Goal: Information Seeking & Learning: Learn about a topic

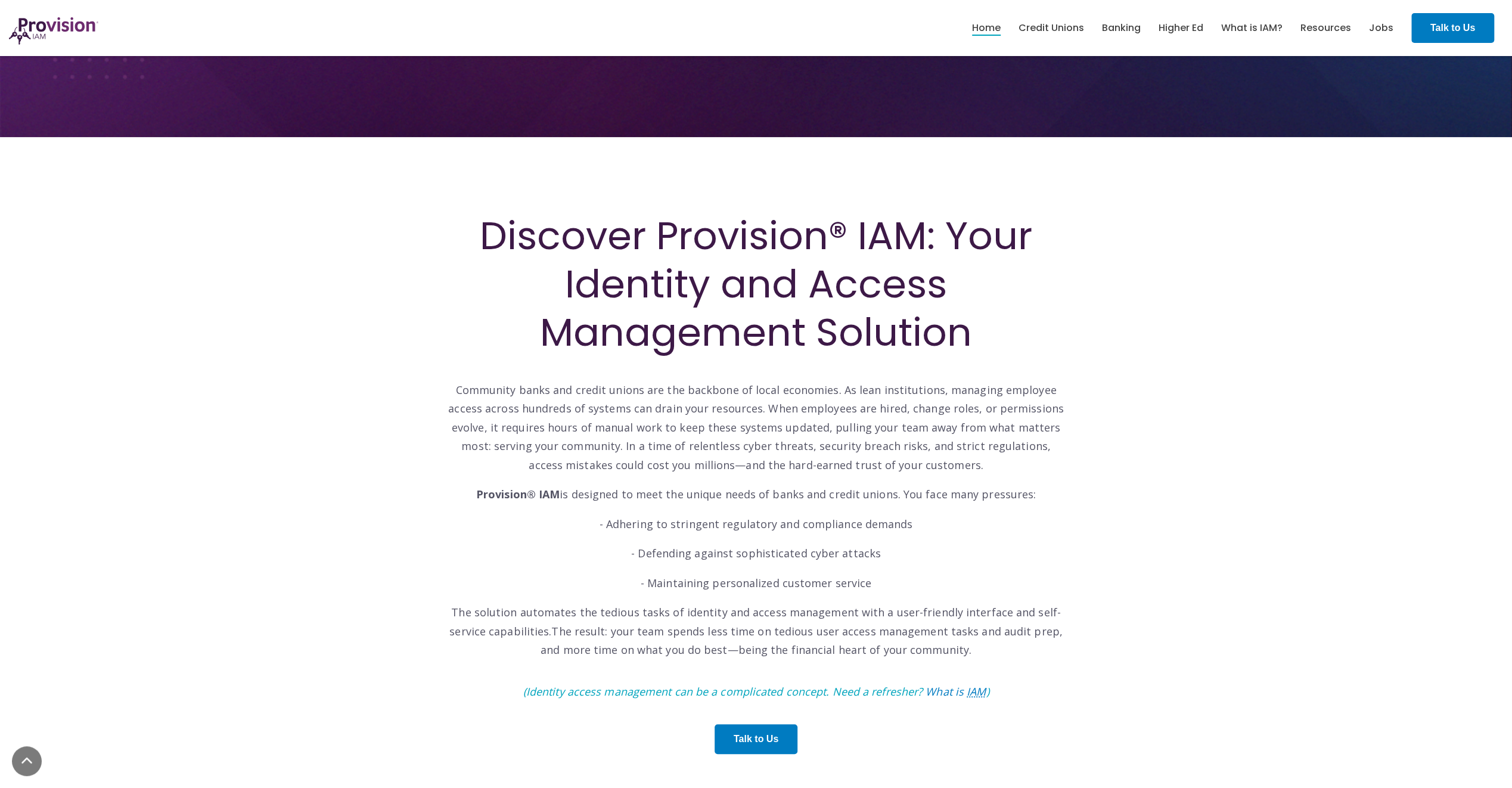
scroll to position [357, 0]
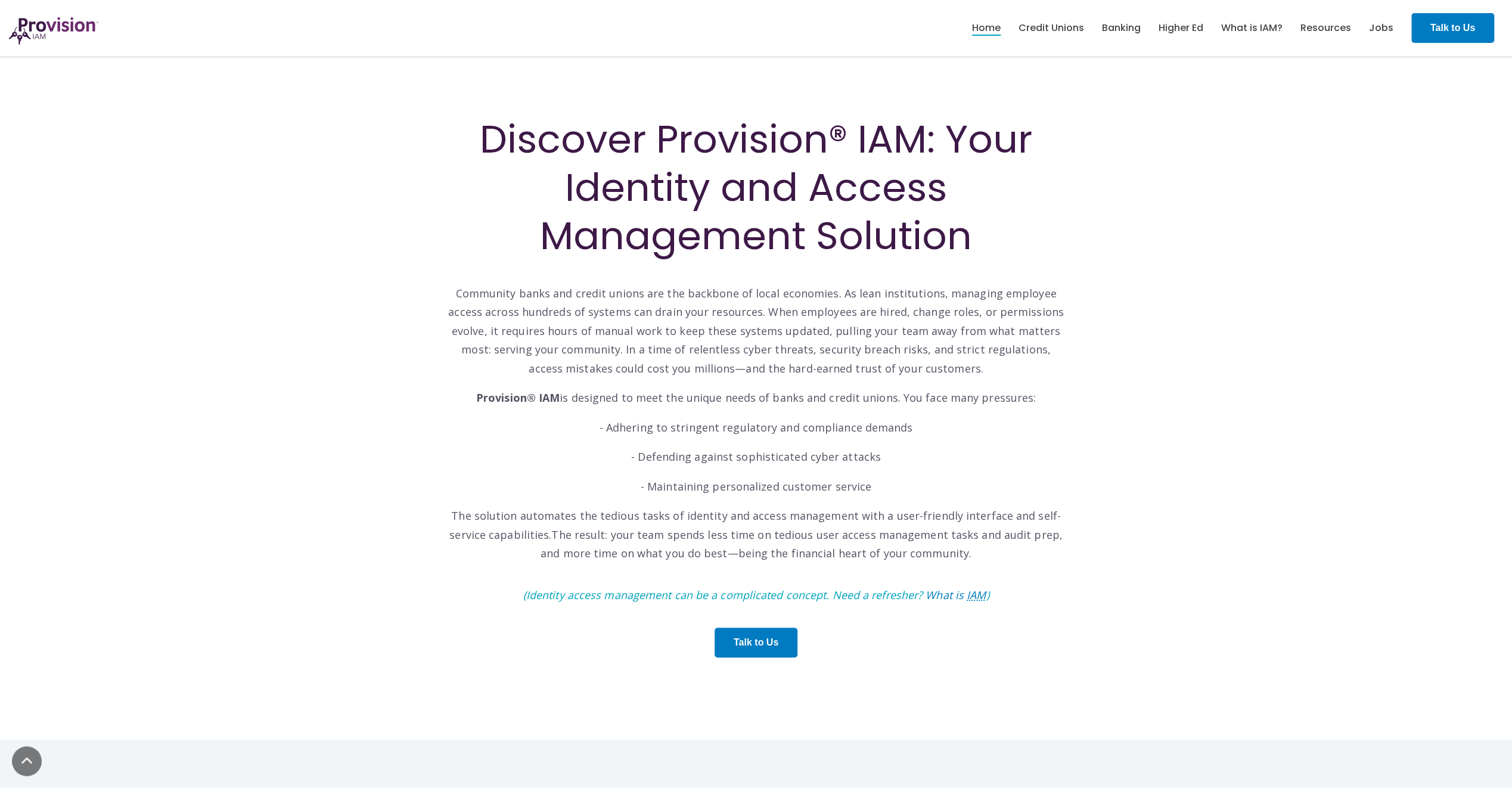
click at [514, 290] on p "Community banks and credit unions are the backbone of local economies. As lean …" at bounding box center [756, 322] width 620 height 113
click at [512, 293] on p "Community banks and credit unions are the backbone of local economies. As lean …" at bounding box center [756, 322] width 620 height 113
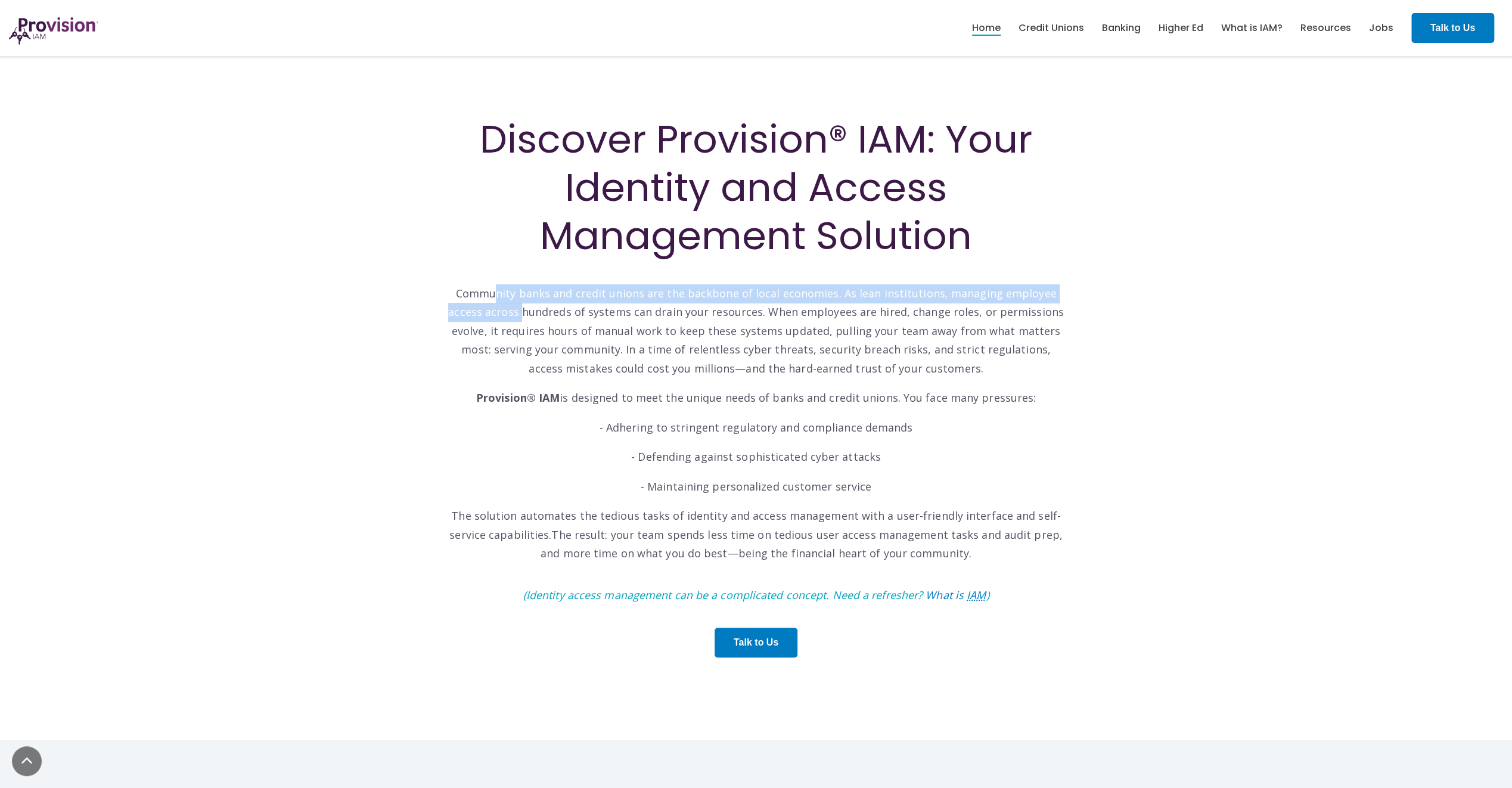
click at [485, 303] on p "Community banks and credit unions are the backbone of local economies. As lean …" at bounding box center [756, 322] width 620 height 113
click at [486, 304] on p "Community banks and credit unions are the backbone of local economies. As lean …" at bounding box center [756, 322] width 620 height 113
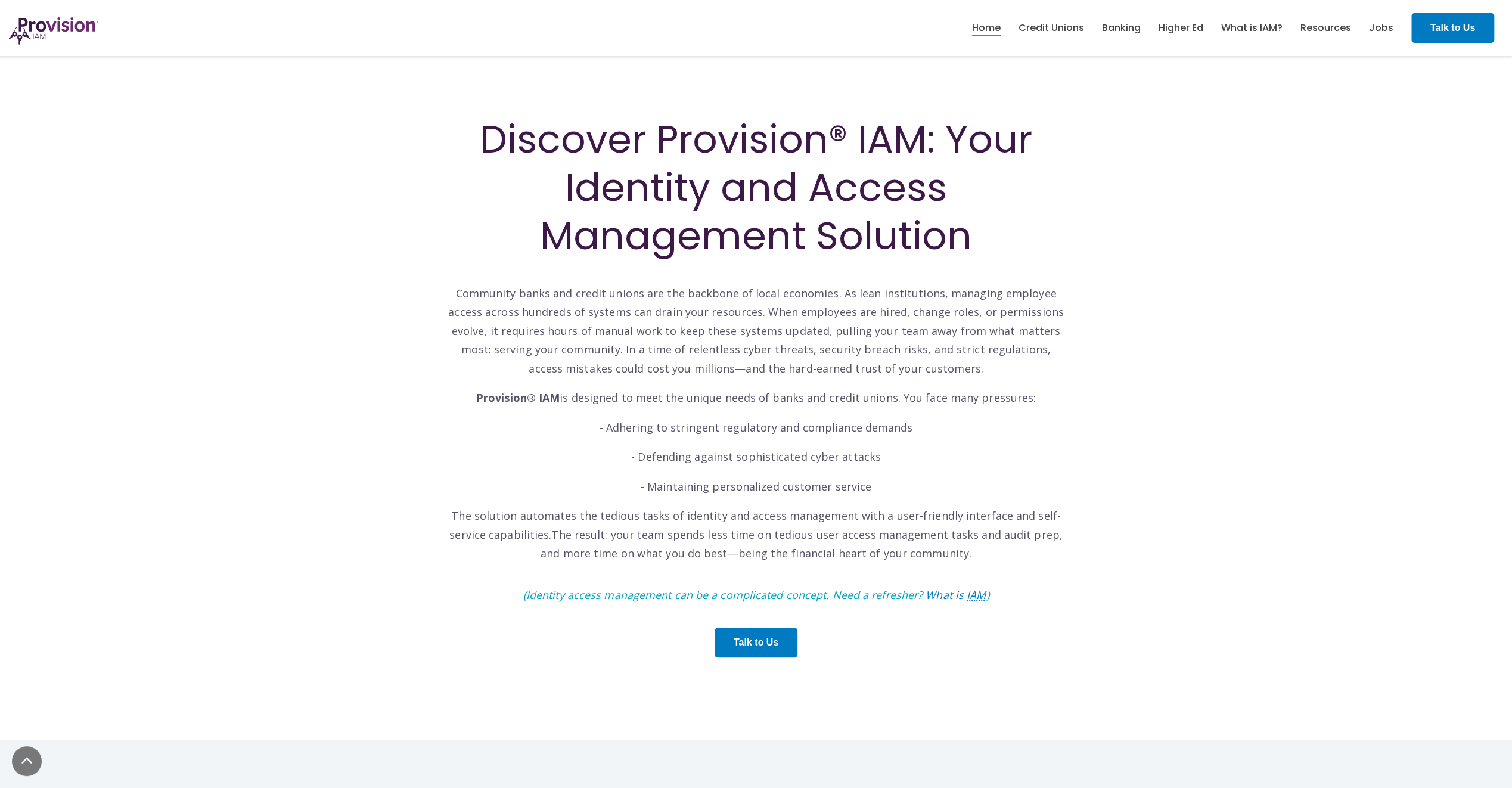
click at [453, 299] on p "Community banks and credit unions are the backbone of local economies. As lean …" at bounding box center [756, 322] width 620 height 113
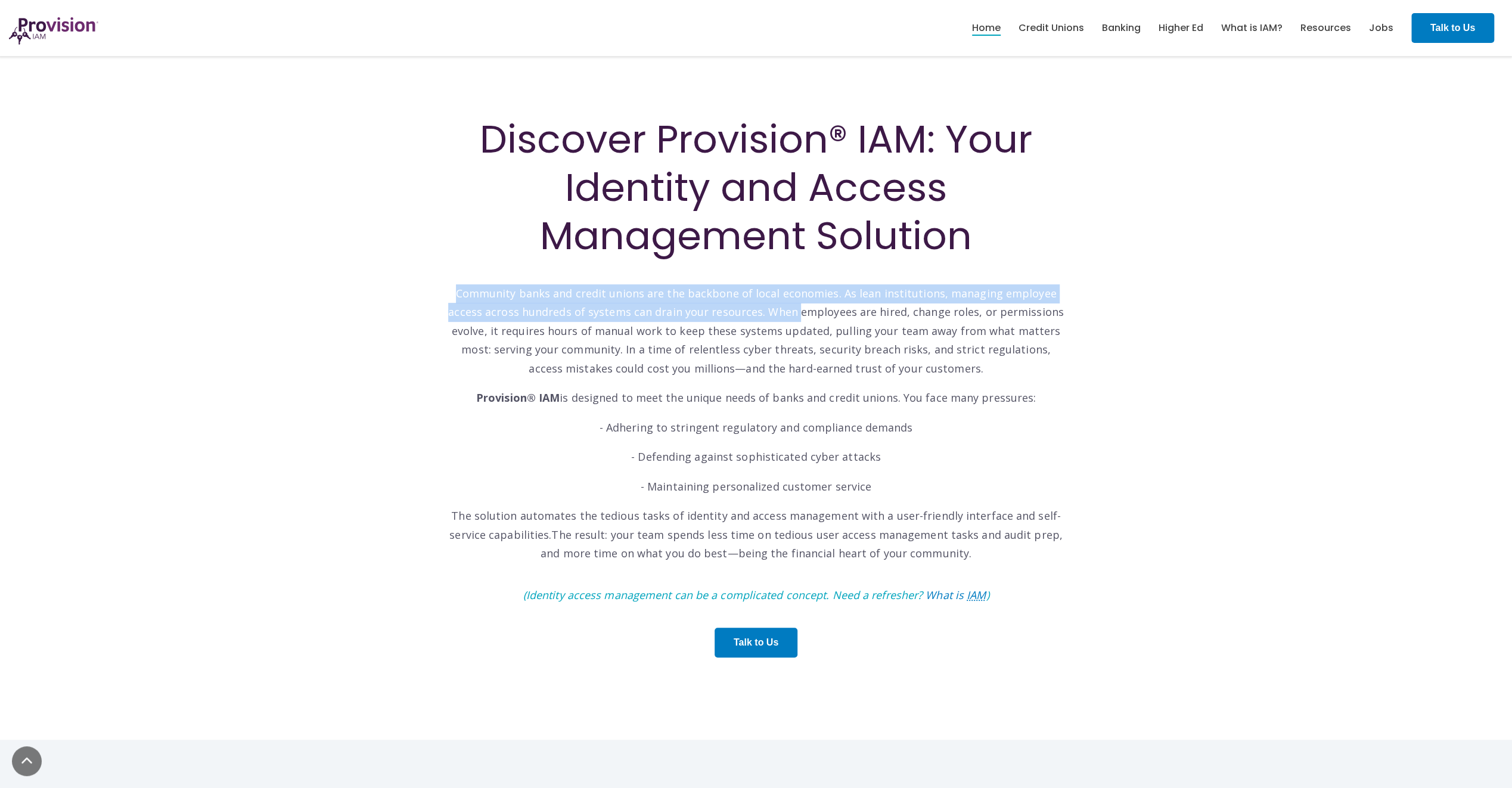
drag, startPoint x: 665, startPoint y: 297, endPoint x: 759, endPoint y: 304, distance: 94.3
click at [759, 304] on div "Discover Provision® IAM: Your Identity and Access Management Solution Community…" at bounding box center [756, 397] width 638 height 565
click at [759, 304] on p "Community banks and credit unions are the backbone of local economies. As lean …" at bounding box center [756, 322] width 620 height 113
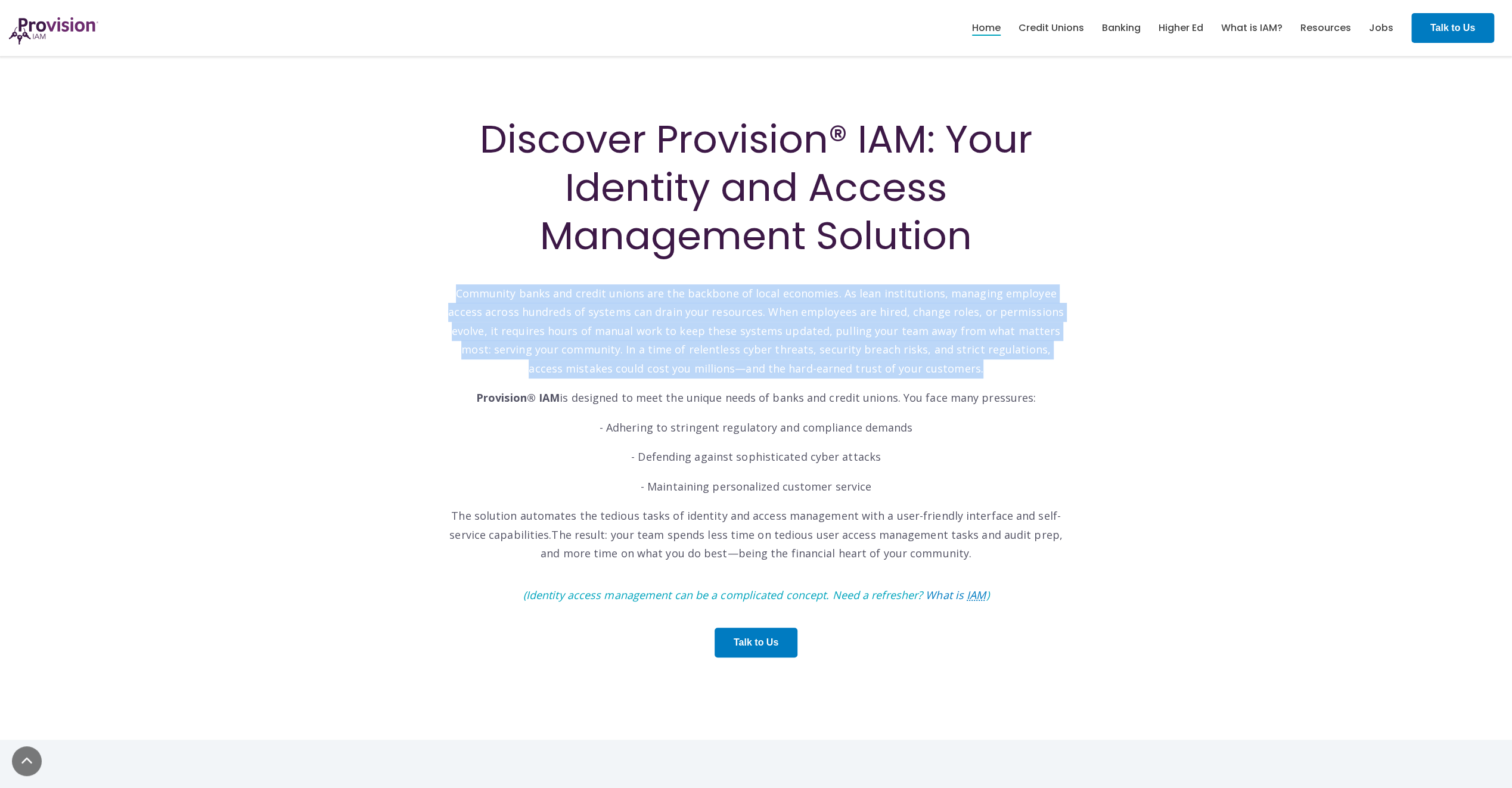
drag, startPoint x: 759, startPoint y: 304, endPoint x: 661, endPoint y: 326, distance: 100.4
click at [669, 317] on p "Community banks and credit unions are the backbone of local economies. As lean …" at bounding box center [756, 322] width 620 height 113
click at [624, 337] on p "Community banks and credit unions are the backbone of local economies. As lean …" at bounding box center [756, 322] width 620 height 113
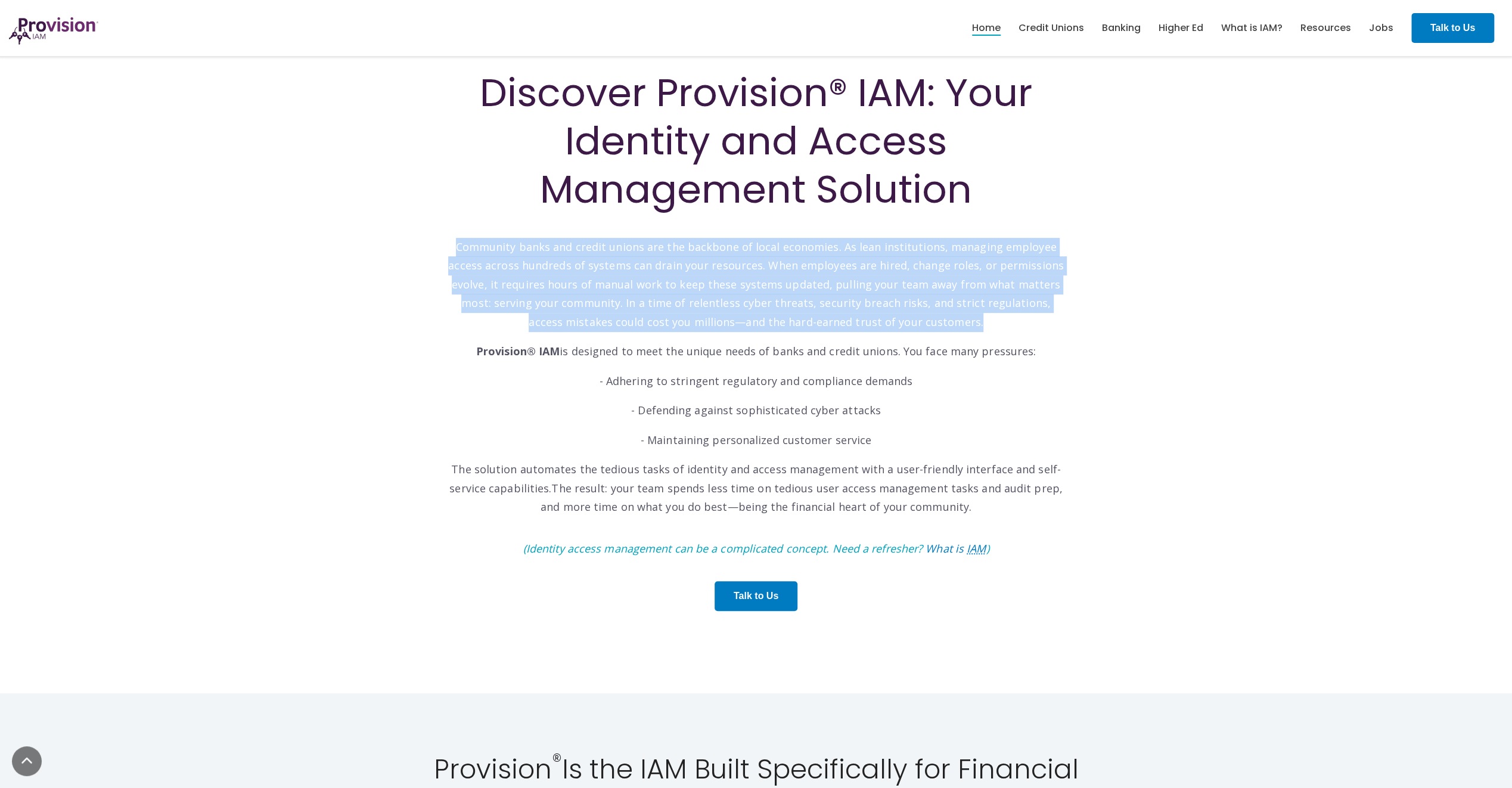
scroll to position [477, 0]
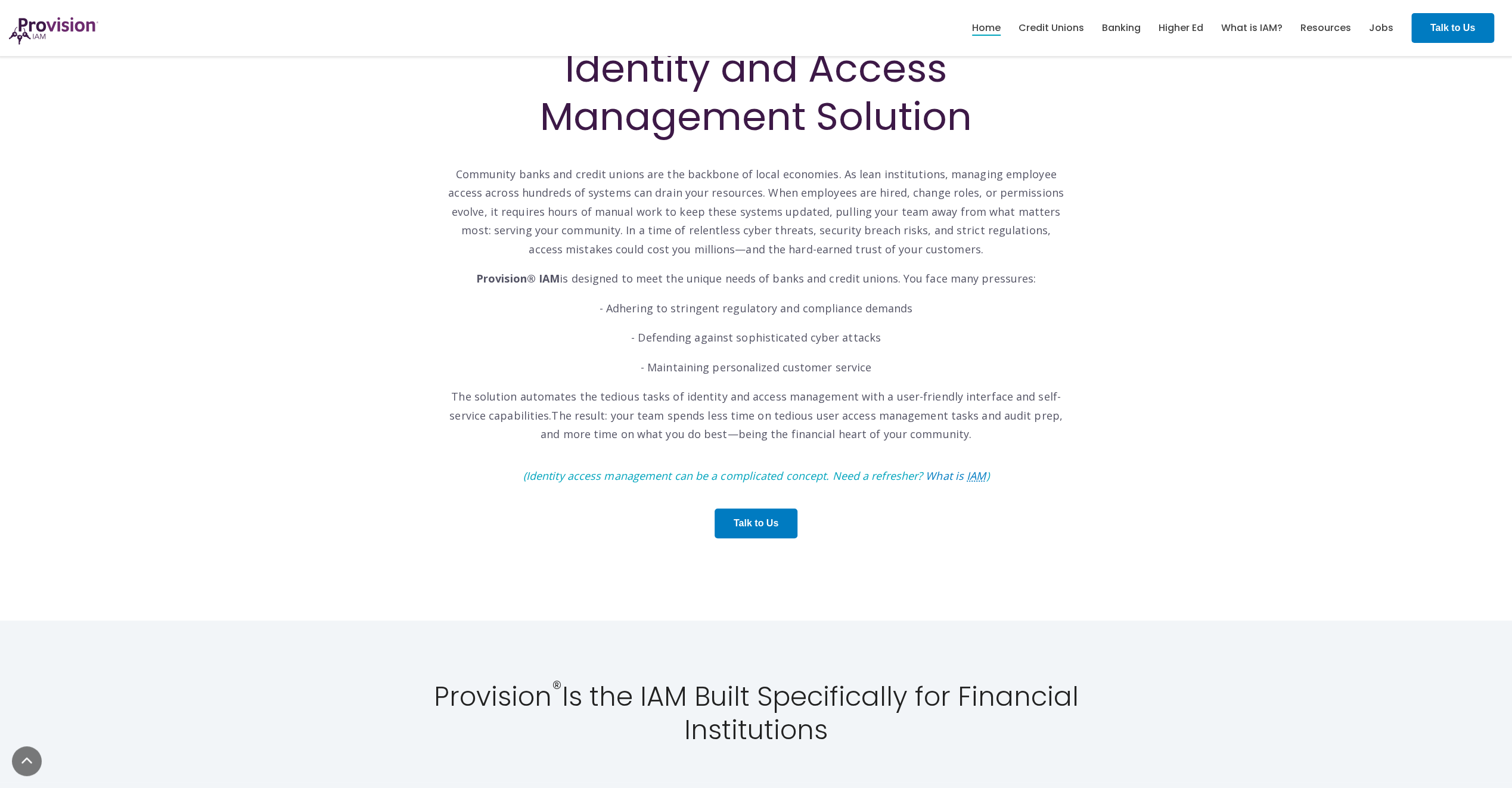
click at [623, 344] on p "- Defending against sophisticated cyber attacks" at bounding box center [756, 338] width 620 height 19
drag, startPoint x: 521, startPoint y: 284, endPoint x: 683, endPoint y: 290, distance: 162.1
click at [683, 290] on div "Discover Provision® IAM: Your Identity and Access Management Solution Community…" at bounding box center [756, 273] width 620 height 554
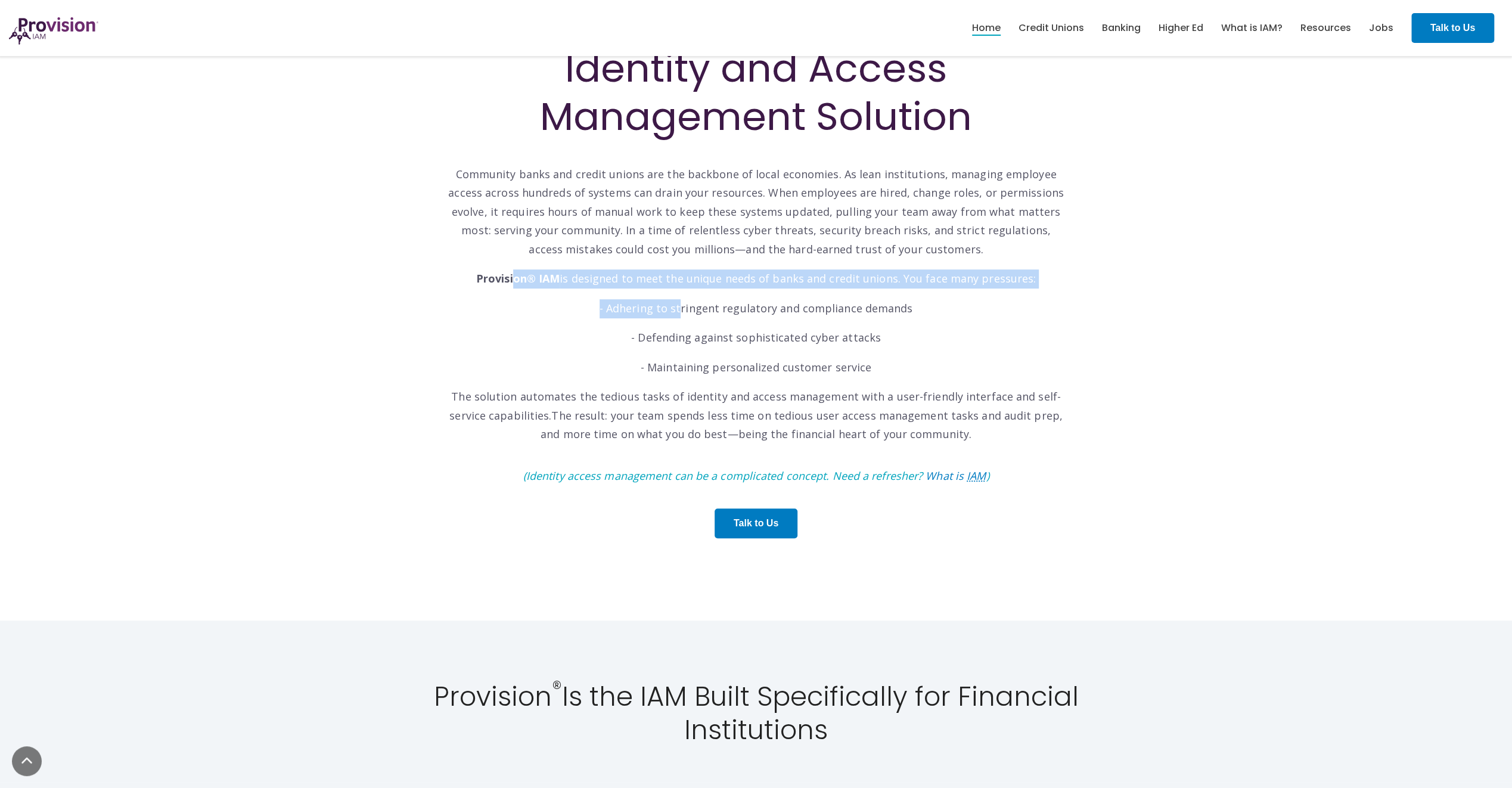
drag, startPoint x: 683, startPoint y: 290, endPoint x: 664, endPoint y: 302, distance: 22.5
click at [668, 305] on p "- Adhering to stringent regulatory and compliance demands" at bounding box center [756, 309] width 620 height 19
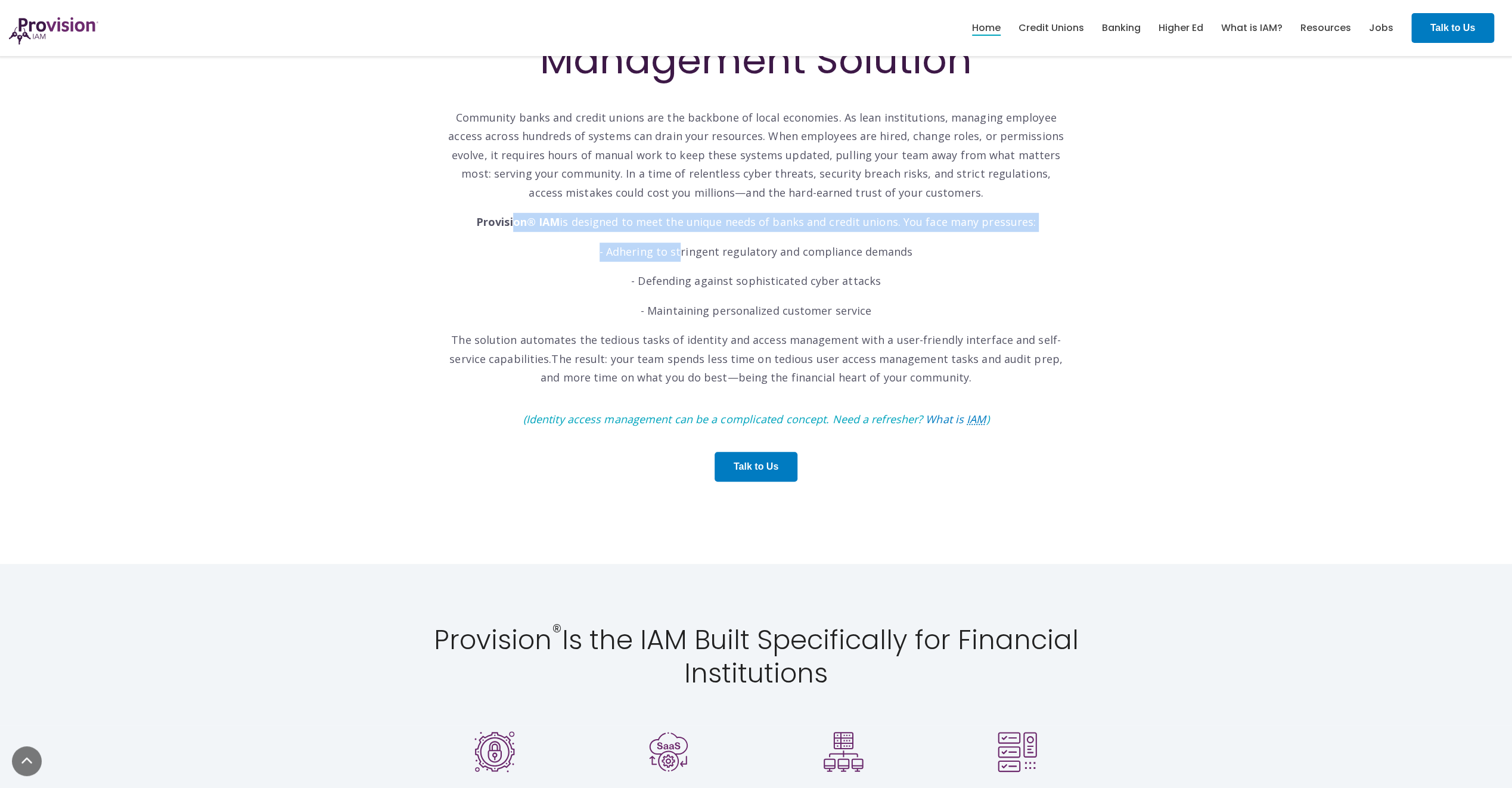
scroll to position [417, 0]
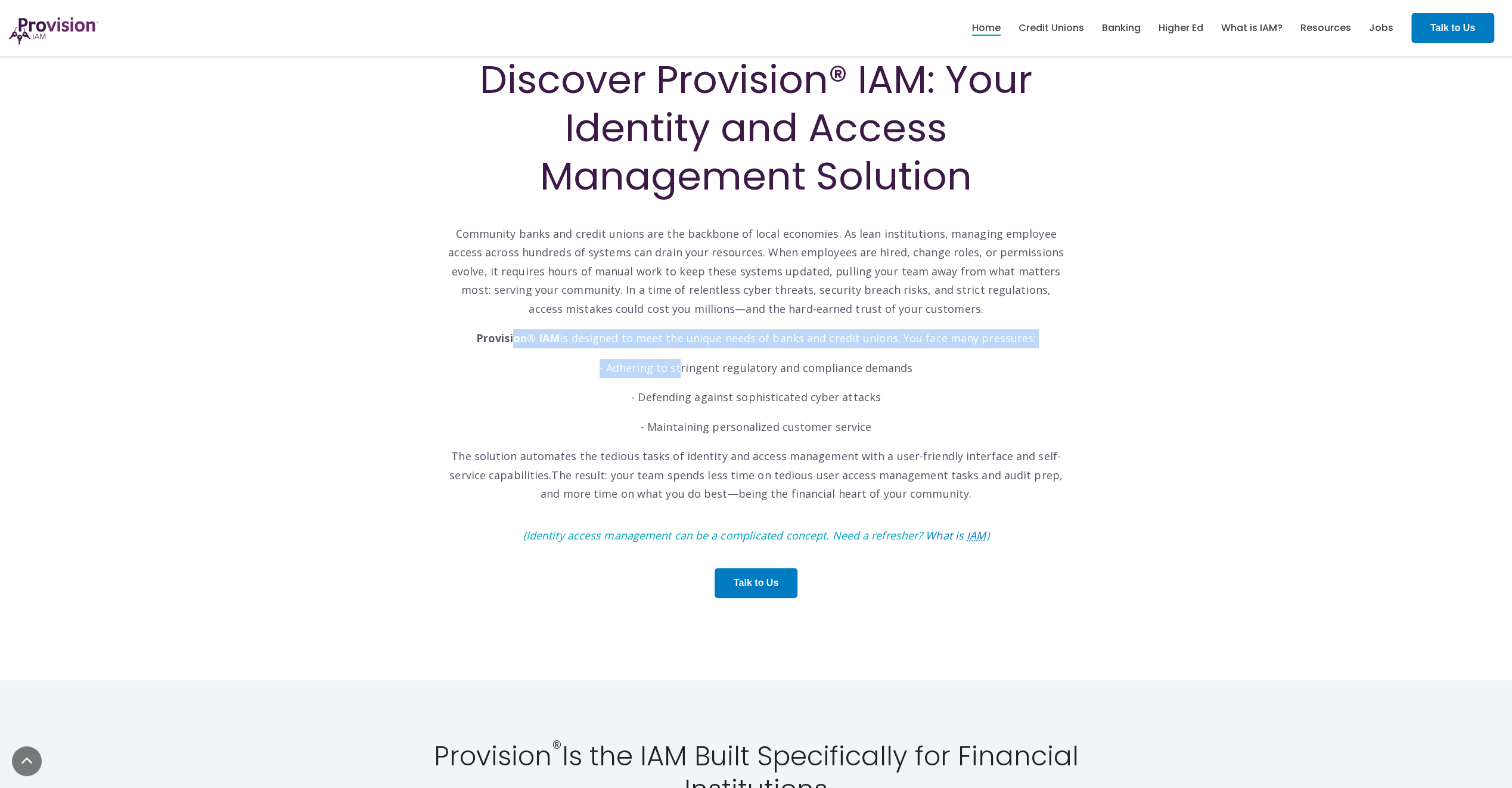
click at [679, 329] on div "Discover Provision® IAM: Your Identity and Access Management Solution Community…" at bounding box center [756, 332] width 620 height 554
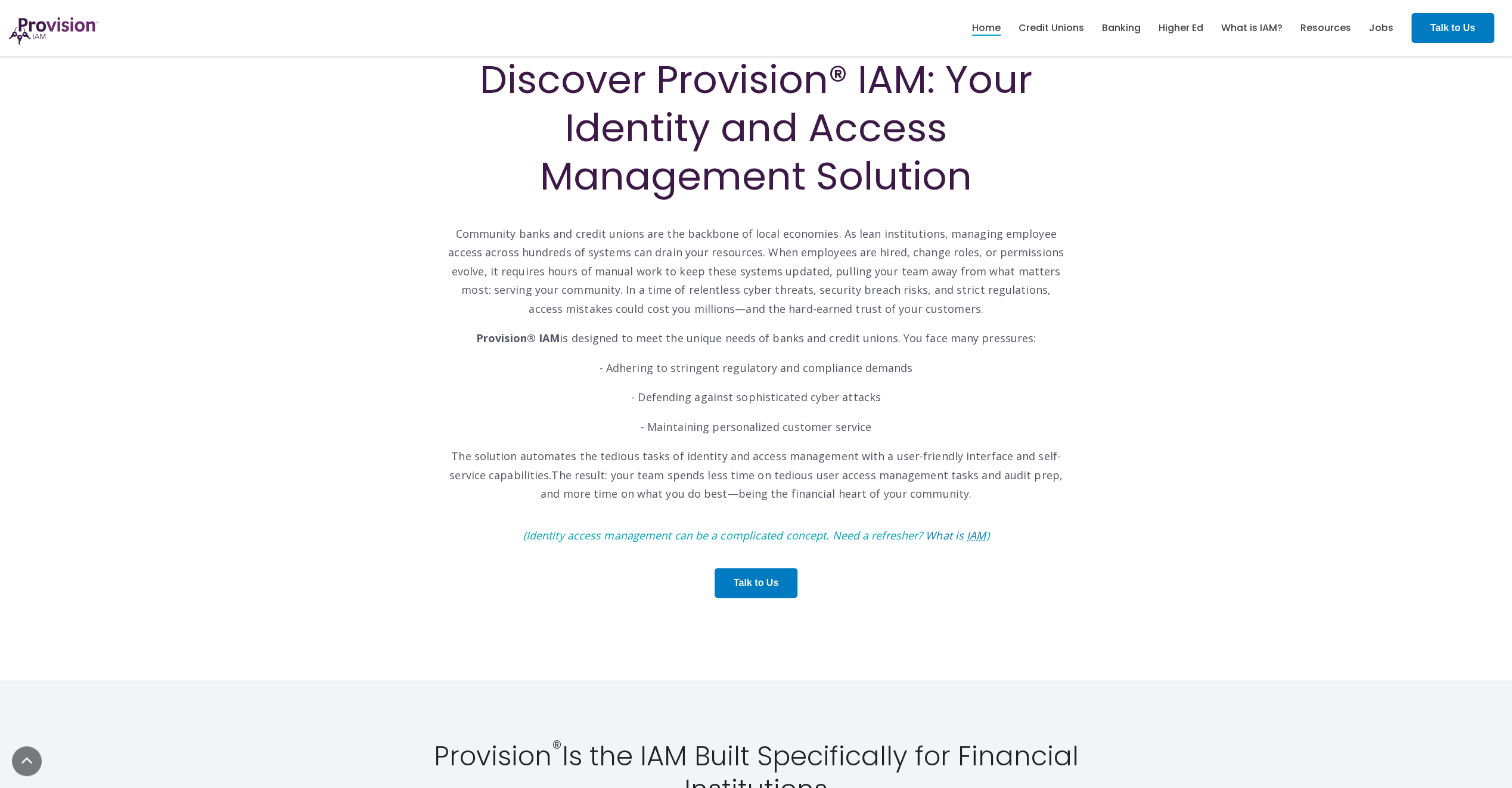
click at [629, 292] on p "Community banks and credit unions are the backbone of local economies. As lean …" at bounding box center [756, 262] width 620 height 113
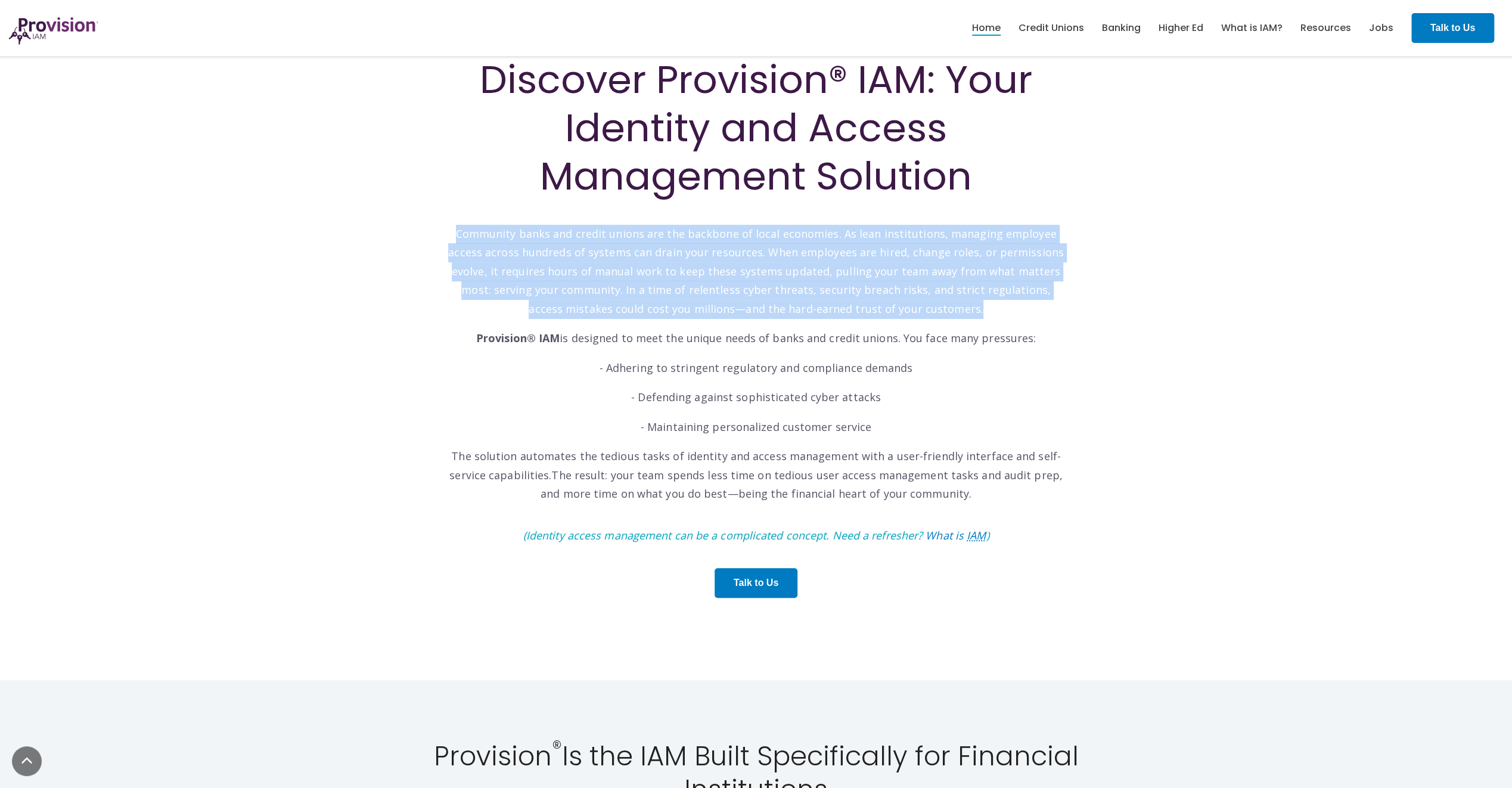
click at [629, 292] on p "Community banks and credit unions are the backbone of local economies. As lean …" at bounding box center [756, 262] width 620 height 113
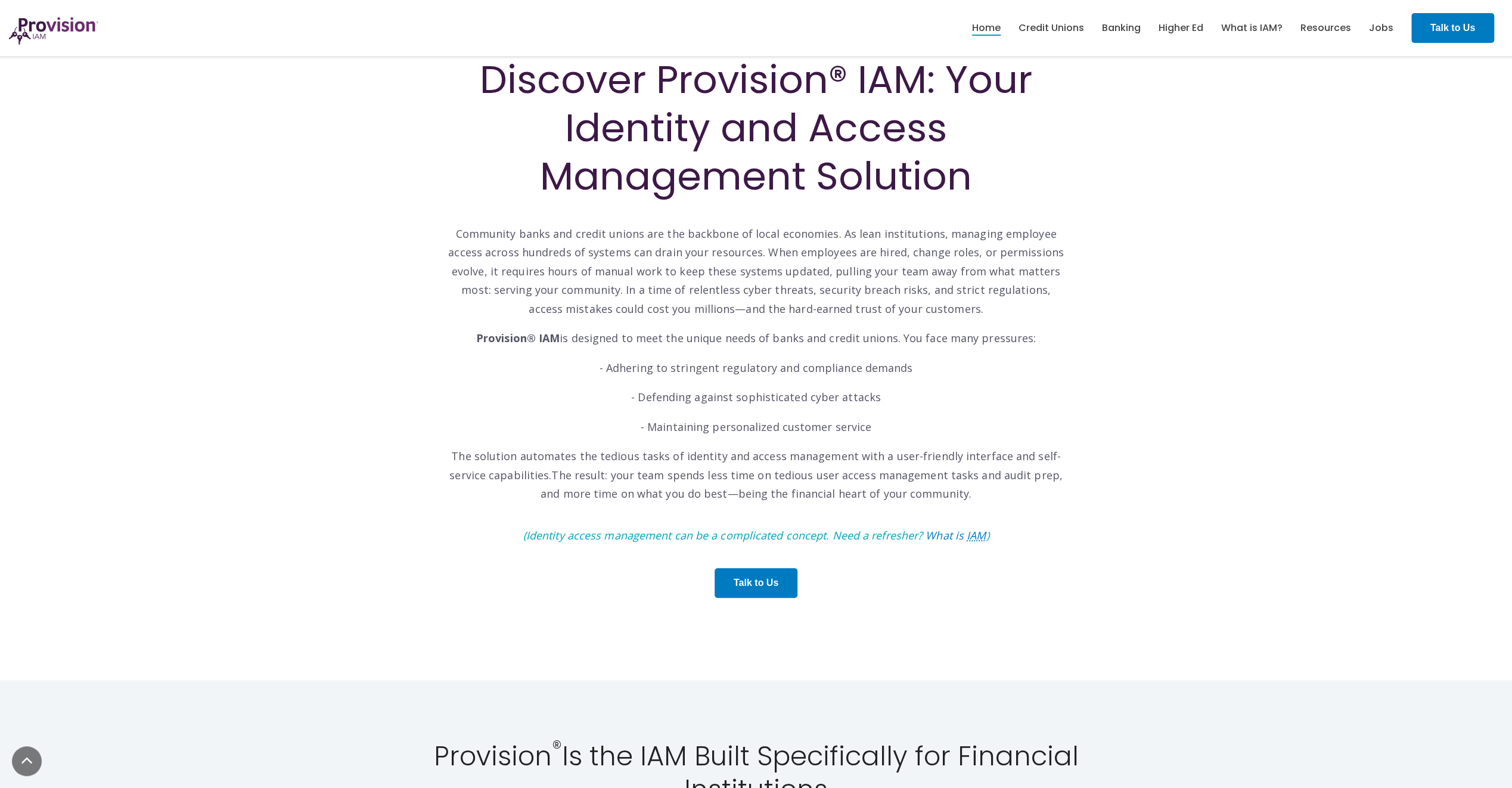
drag, startPoint x: 629, startPoint y: 292, endPoint x: 638, endPoint y: 333, distance: 42.0
click at [638, 333] on p "Provision® IAM is designed to meet the unique needs of banks and credit unions.…" at bounding box center [756, 339] width 620 height 19
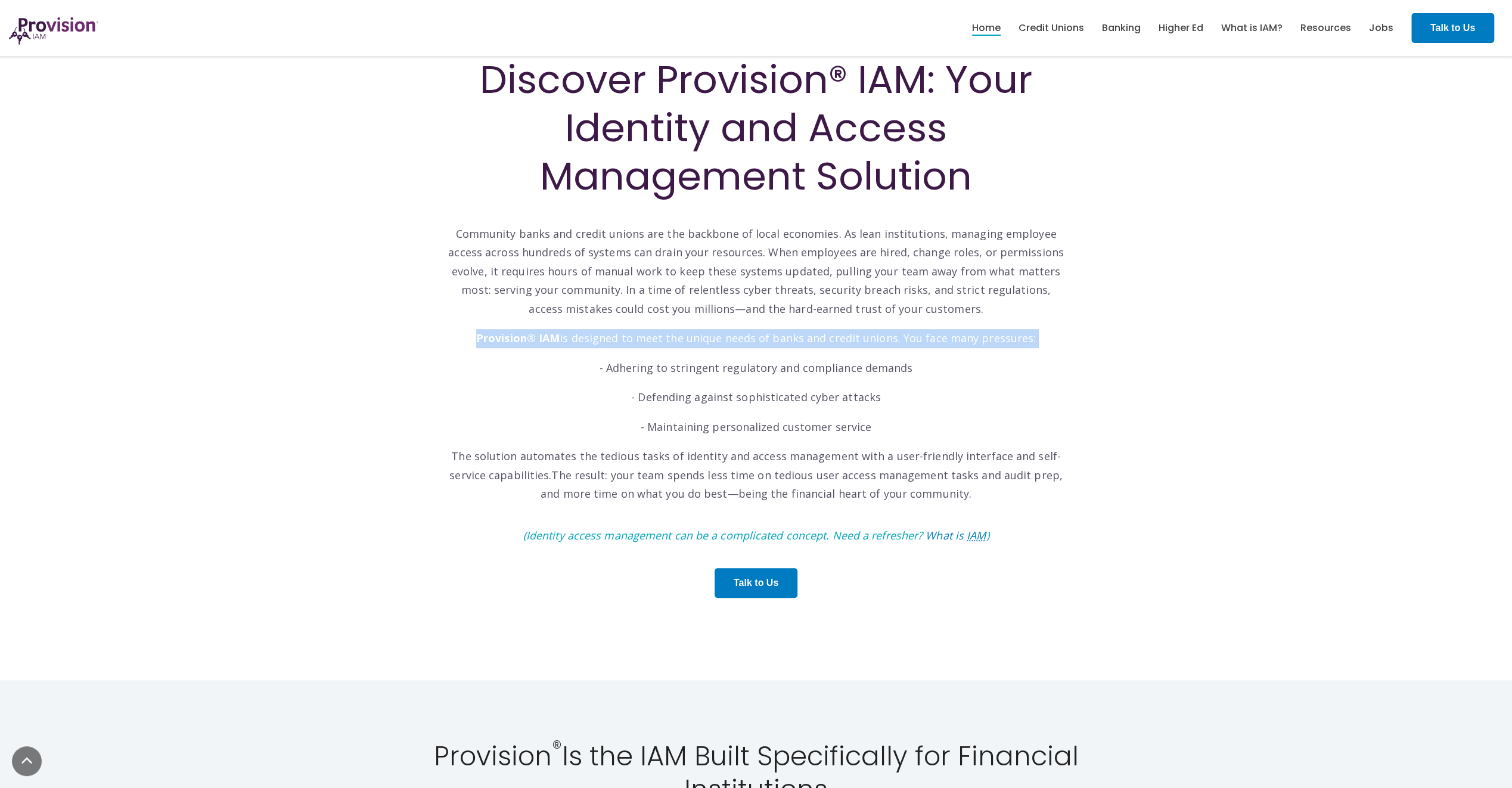
click at [638, 333] on p "Provision® IAM is designed to meet the unique needs of banks and credit unions.…" at bounding box center [756, 339] width 620 height 19
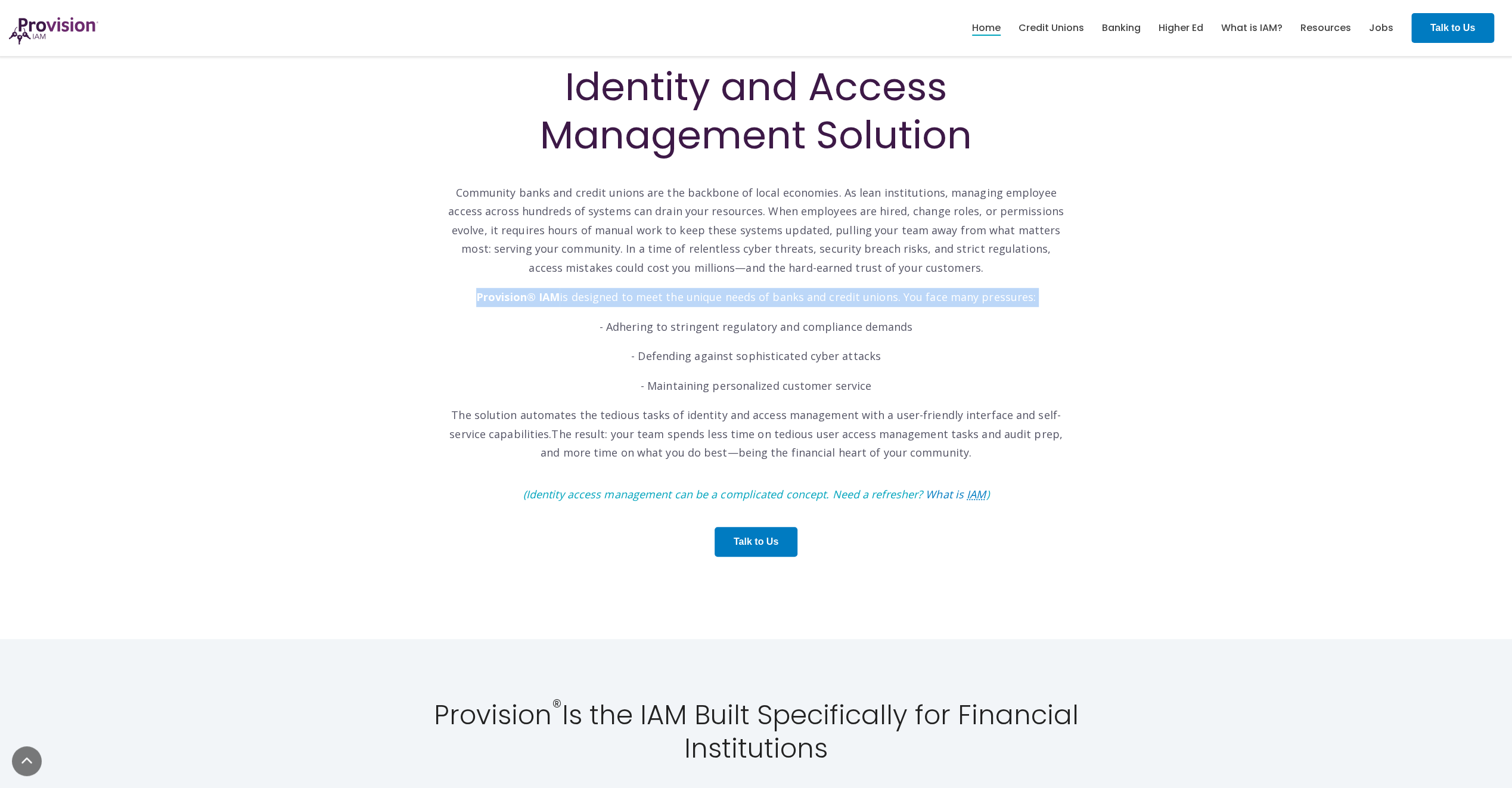
scroll to position [477, 0]
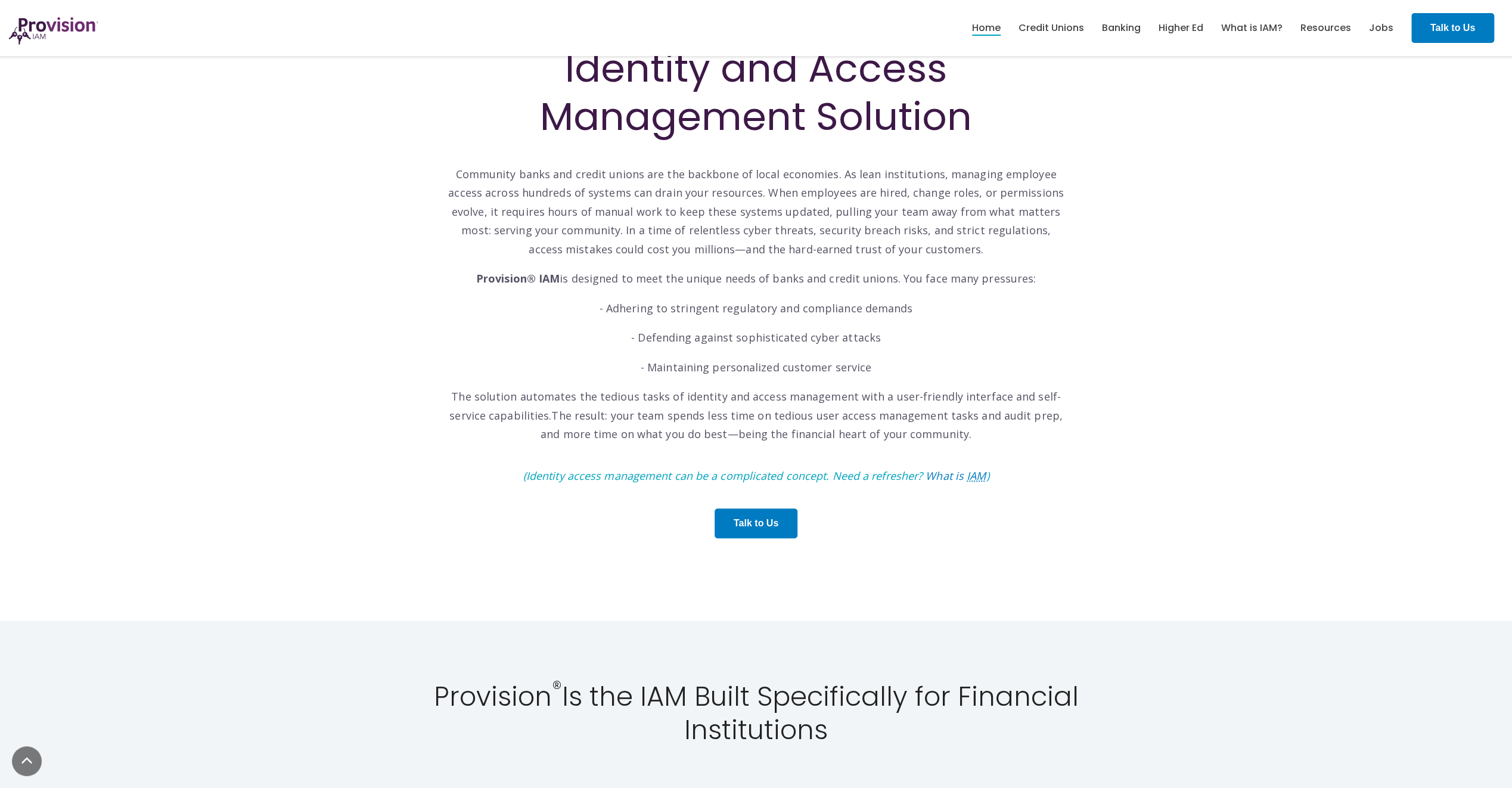
click at [655, 299] on p "- Adhering to stringent regulatory and compliance demands" at bounding box center [756, 309] width 620 height 19
click at [641, 307] on p "- Adhering to stringent regulatory and compliance demands" at bounding box center [756, 309] width 620 height 19
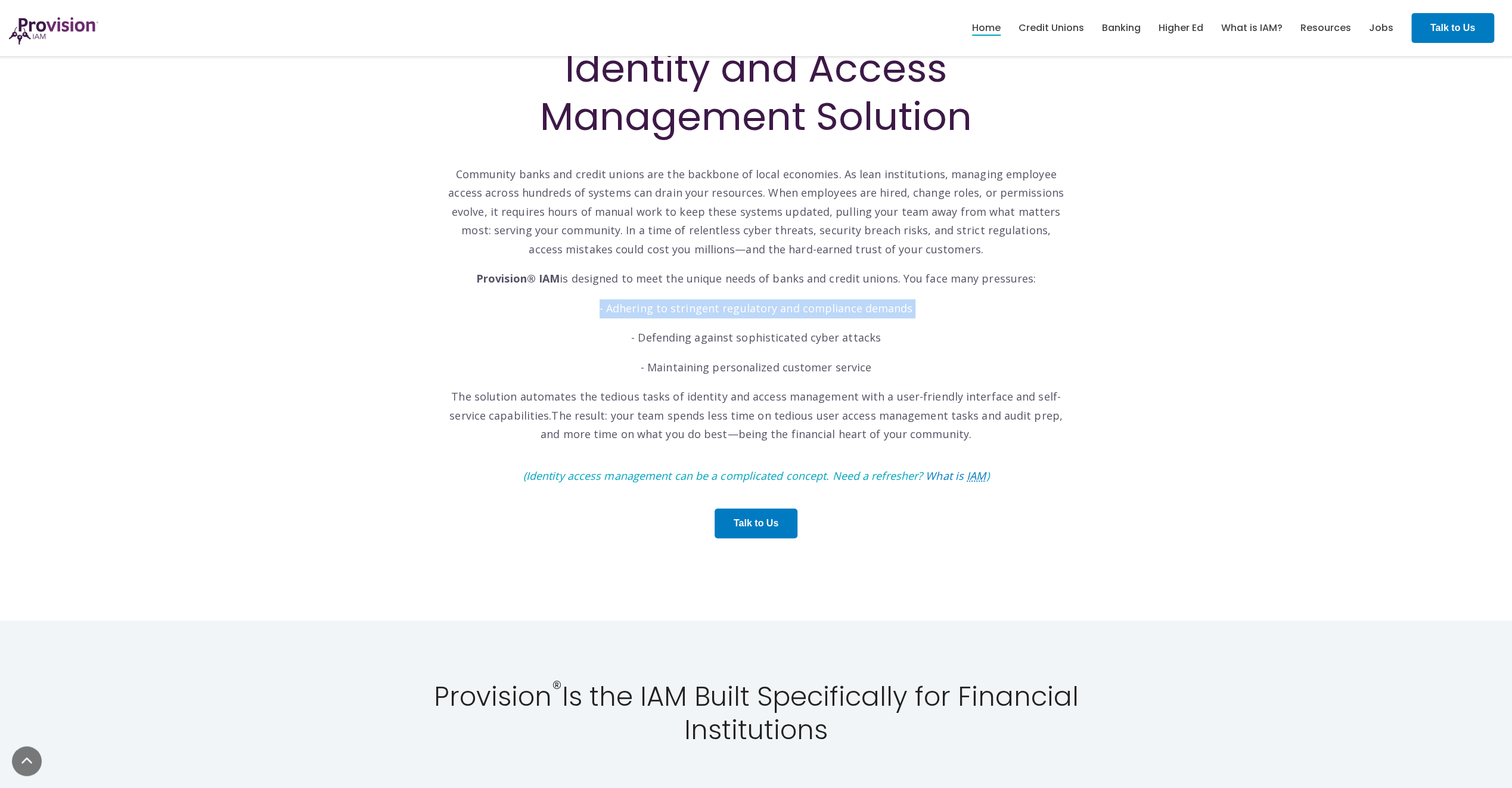
click at [641, 307] on p "- Adhering to stringent regulatory and compliance demands" at bounding box center [756, 309] width 620 height 19
drag, startPoint x: 641, startPoint y: 307, endPoint x: 628, endPoint y: 306, distance: 13.0
click at [628, 306] on p "- Adhering to stringent regulatory and compliance demands" at bounding box center [756, 309] width 620 height 19
click at [667, 332] on p "- Defending against sophisticated cyber attacks" at bounding box center [756, 338] width 620 height 19
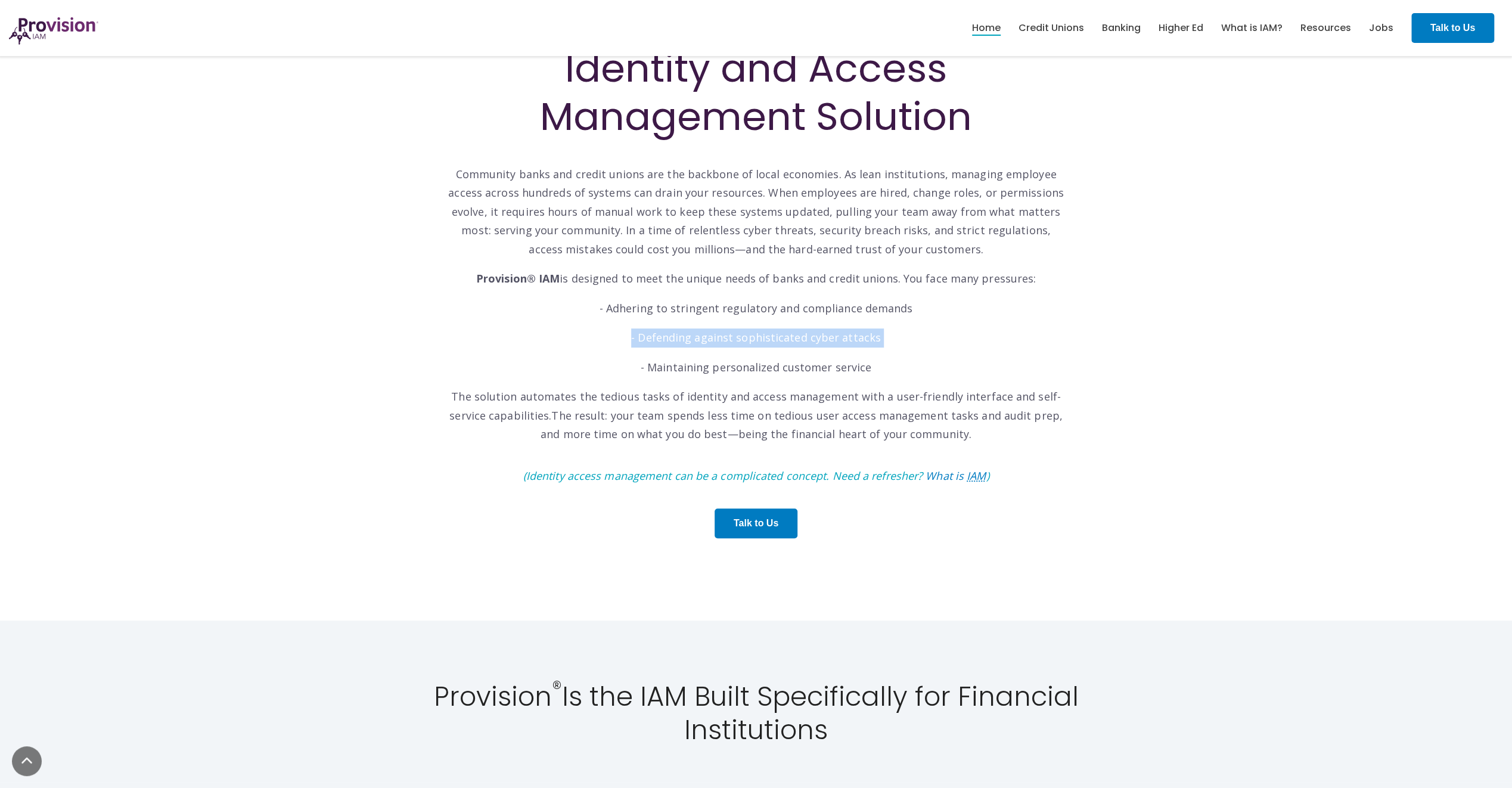
click at [667, 332] on p "- Defending against sophisticated cyber attacks" at bounding box center [756, 338] width 620 height 19
drag, startPoint x: 667, startPoint y: 332, endPoint x: 635, endPoint y: 310, distance: 38.8
click at [635, 310] on p "- Adhering to stringent regulatory and compliance demands" at bounding box center [756, 309] width 620 height 19
click at [634, 310] on p "- Adhering to stringent regulatory and compliance demands" at bounding box center [756, 309] width 620 height 19
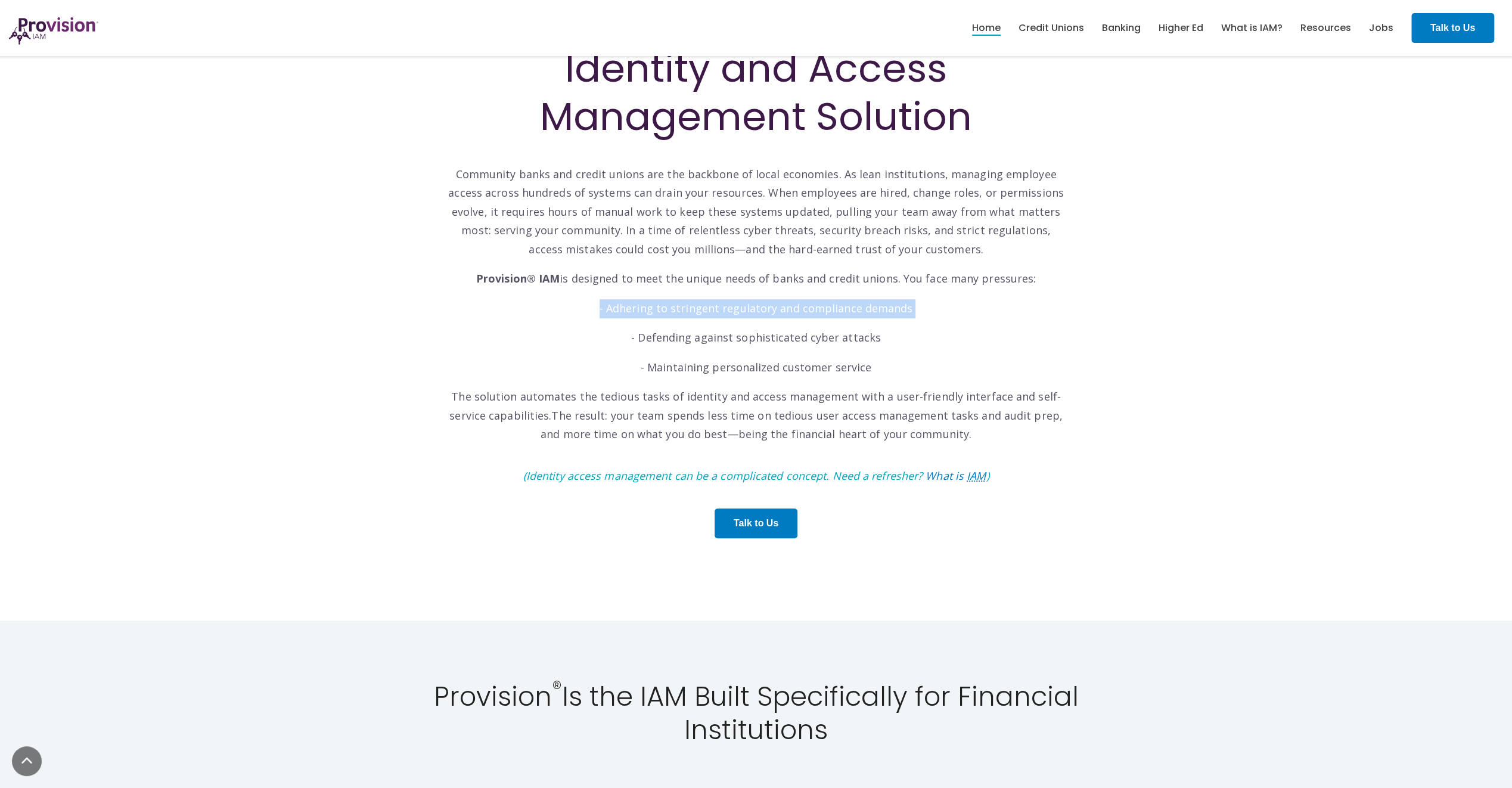
drag, startPoint x: 634, startPoint y: 310, endPoint x: 627, endPoint y: 302, distance: 10.6
click at [627, 302] on p "- Adhering to stringent regulatory and compliance demands" at bounding box center [756, 309] width 620 height 19
click at [627, 302] on p "- Adhering to stringent regulatory and compliance demands" at bounding box center [756, 309] width 620 height 19
click at [644, 339] on p "- Defending against sophisticated cyber attacks" at bounding box center [756, 338] width 620 height 19
click at [644, 339] on p "- Defending against sophisticated cyber attacks" at bounding box center [756, 338] width 620 height 19
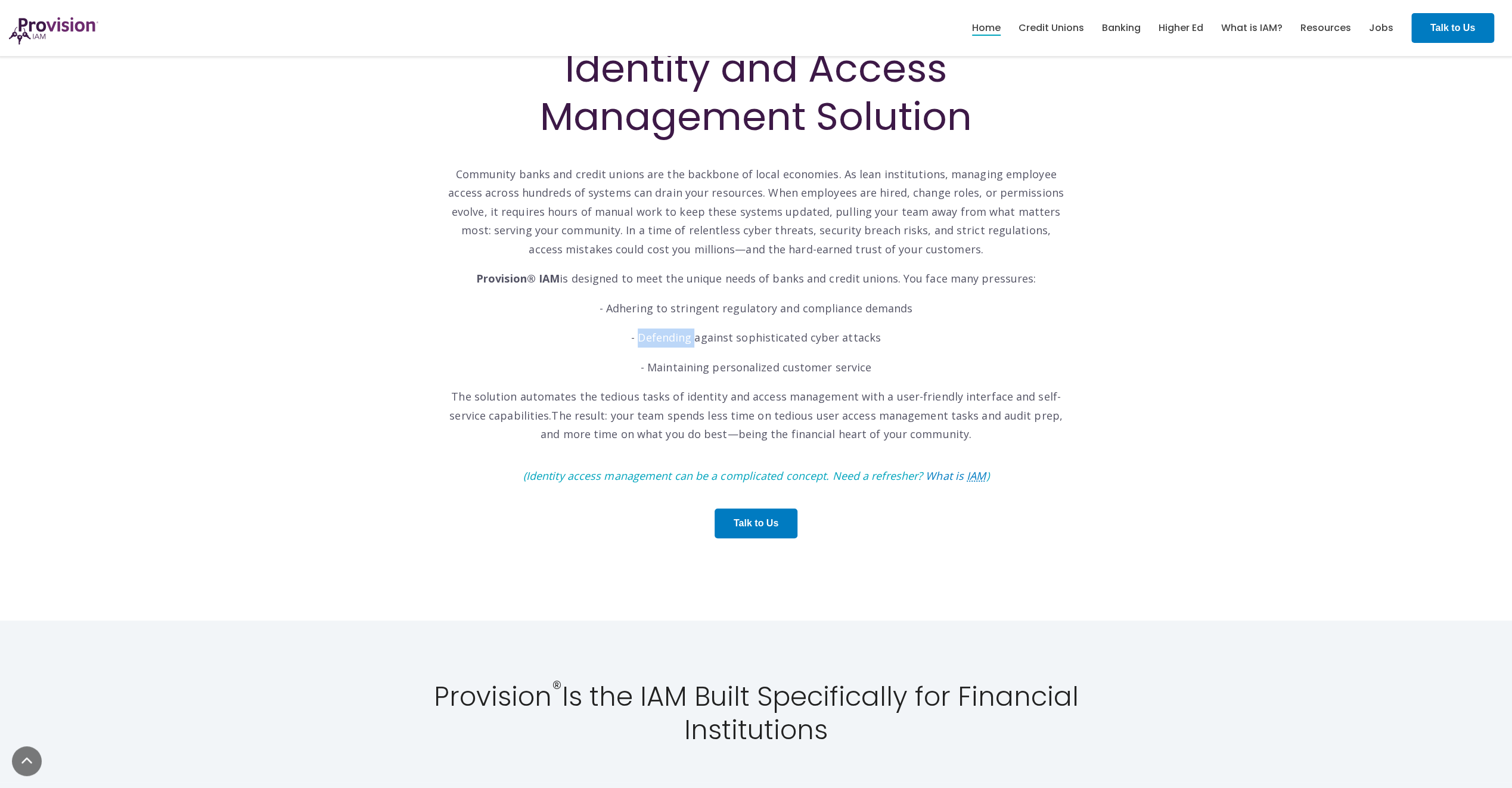
click at [643, 338] on p "- Defending against sophisticated cyber attacks" at bounding box center [756, 338] width 620 height 19
click at [625, 338] on p "- Defending against sophisticated cyber attacks" at bounding box center [756, 338] width 620 height 19
click at [631, 295] on div "Discover Provision® IAM: Your Identity and Access Management Solution Community…" at bounding box center [756, 273] width 620 height 554
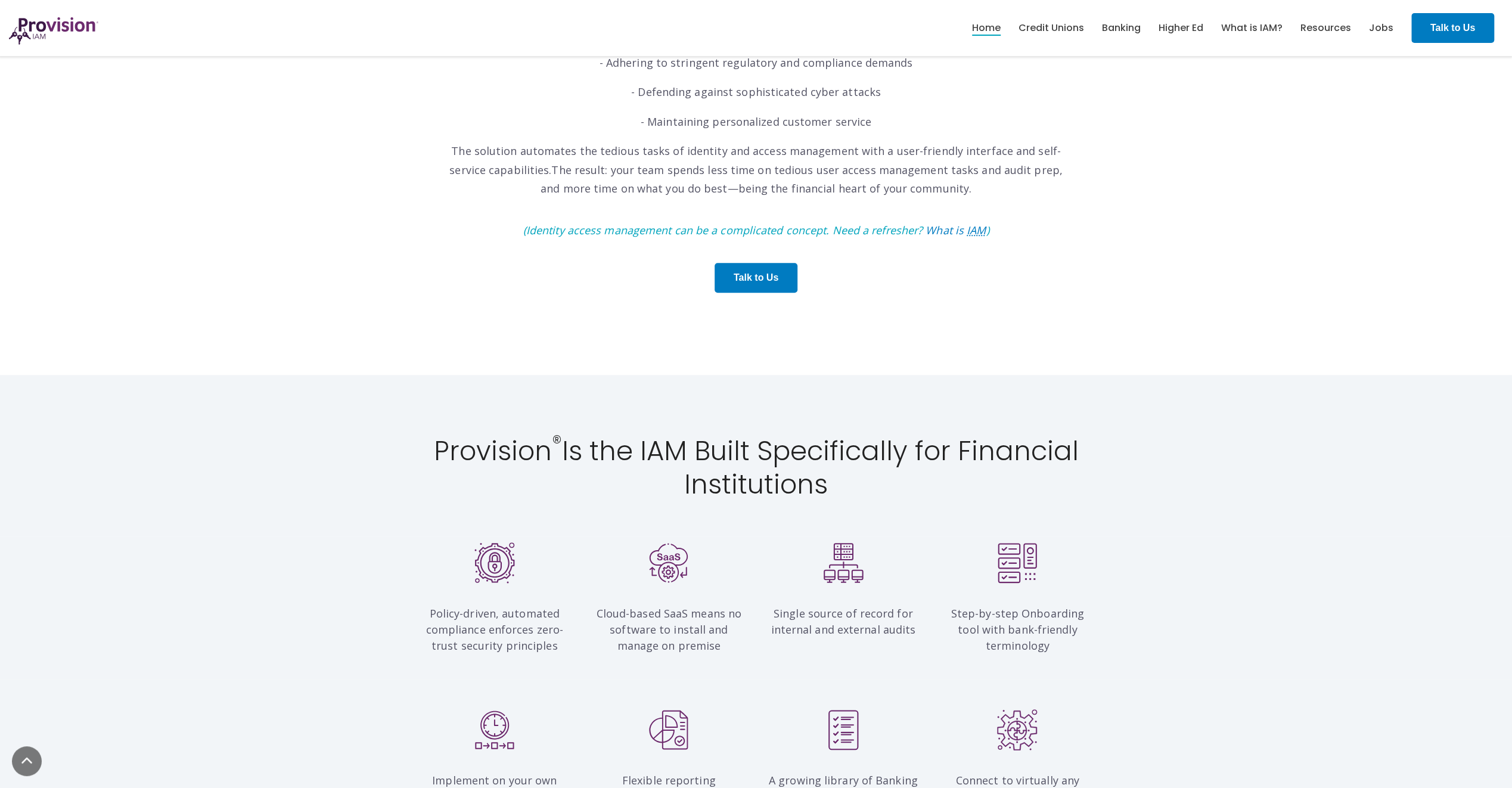
scroll to position [894, 0]
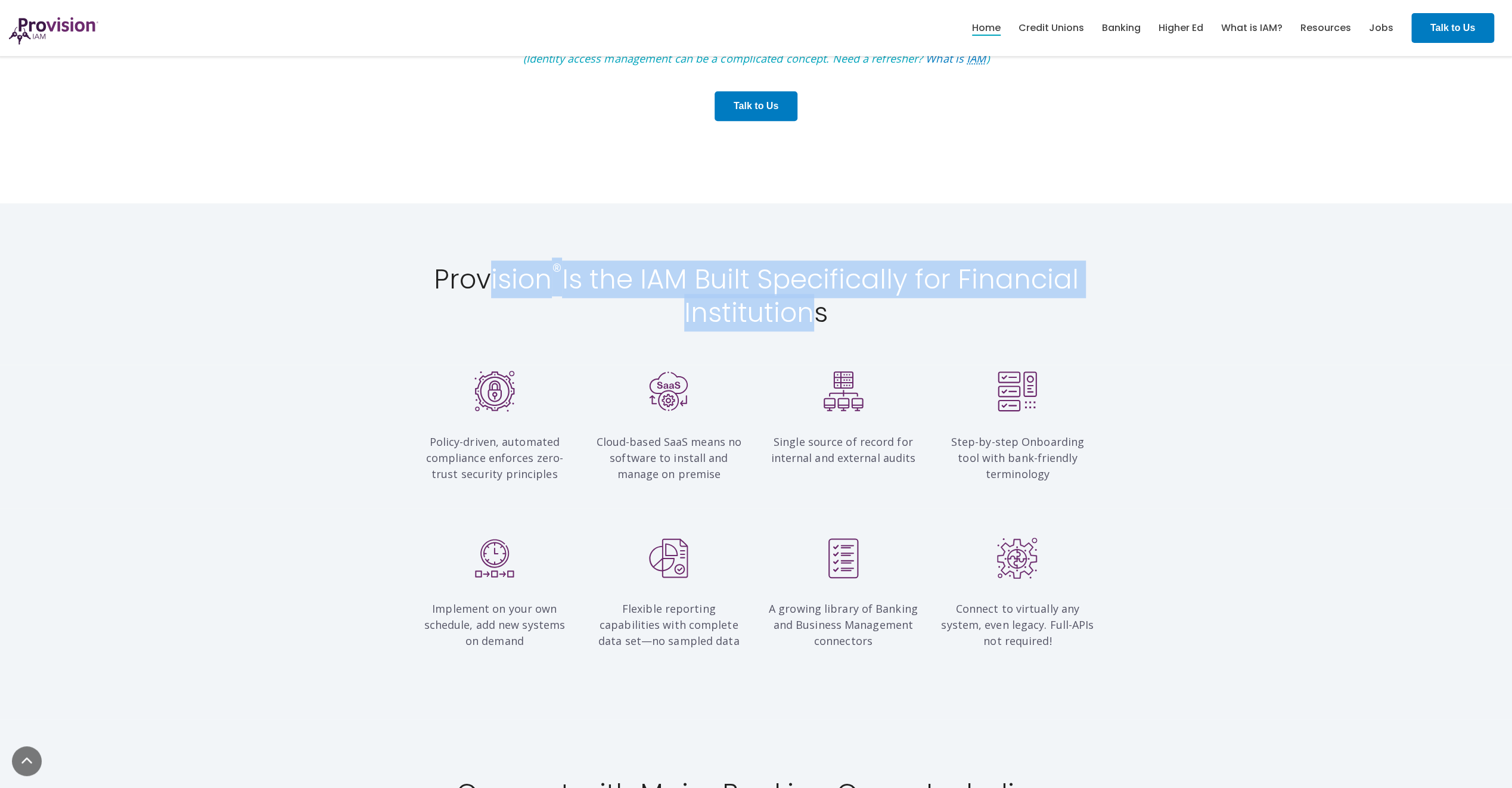
drag, startPoint x: 486, startPoint y: 286, endPoint x: 812, endPoint y: 302, distance: 326.4
click at [812, 302] on h2 "Provision ® Is the IAM Built Specifically for Financial Institutions" at bounding box center [756, 297] width 680 height 68
click at [656, 300] on h2 "Provision ® Is the IAM Built Specifically for Financial Institutions" at bounding box center [756, 297] width 680 height 68
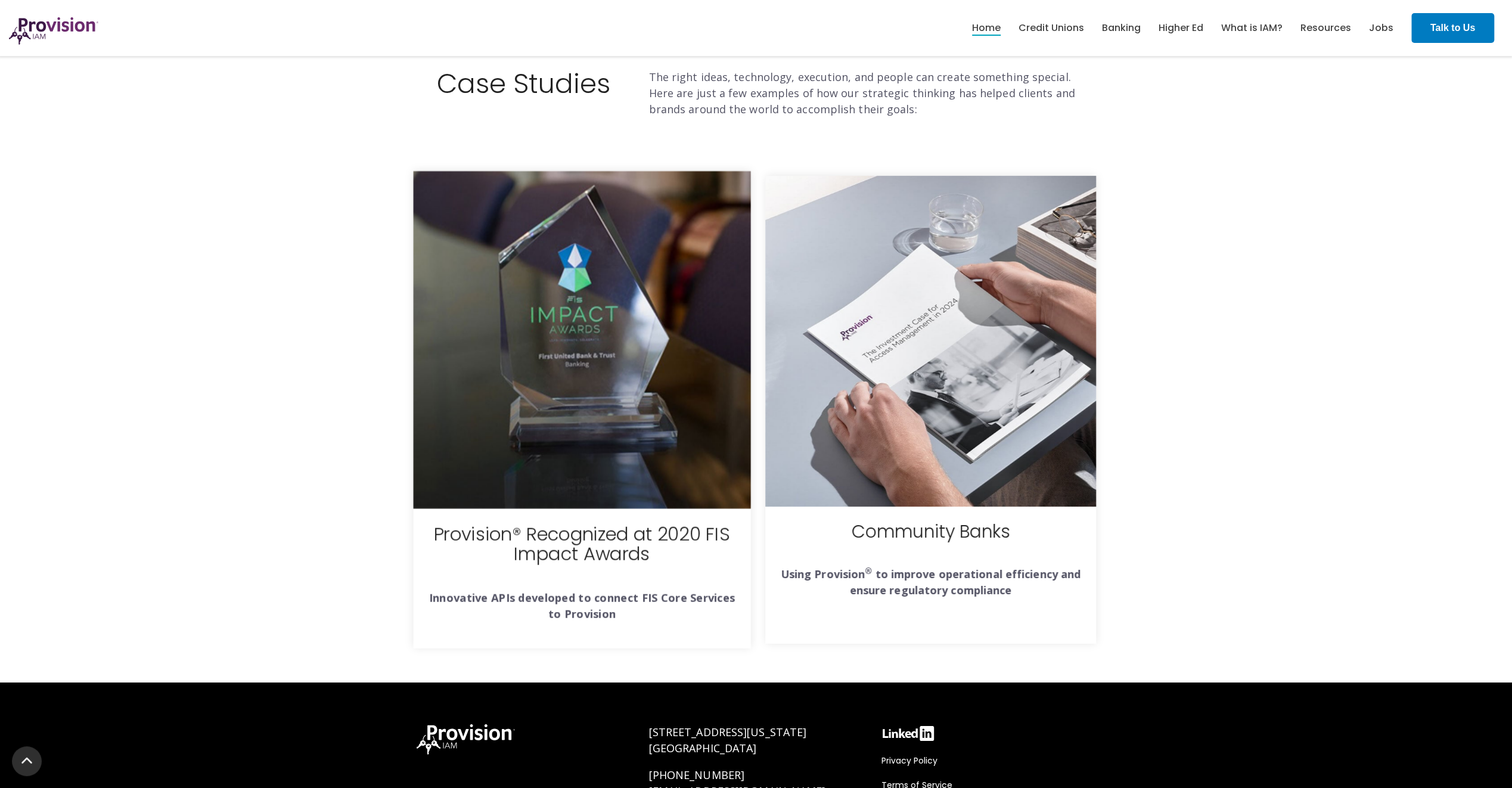
scroll to position [4159, 0]
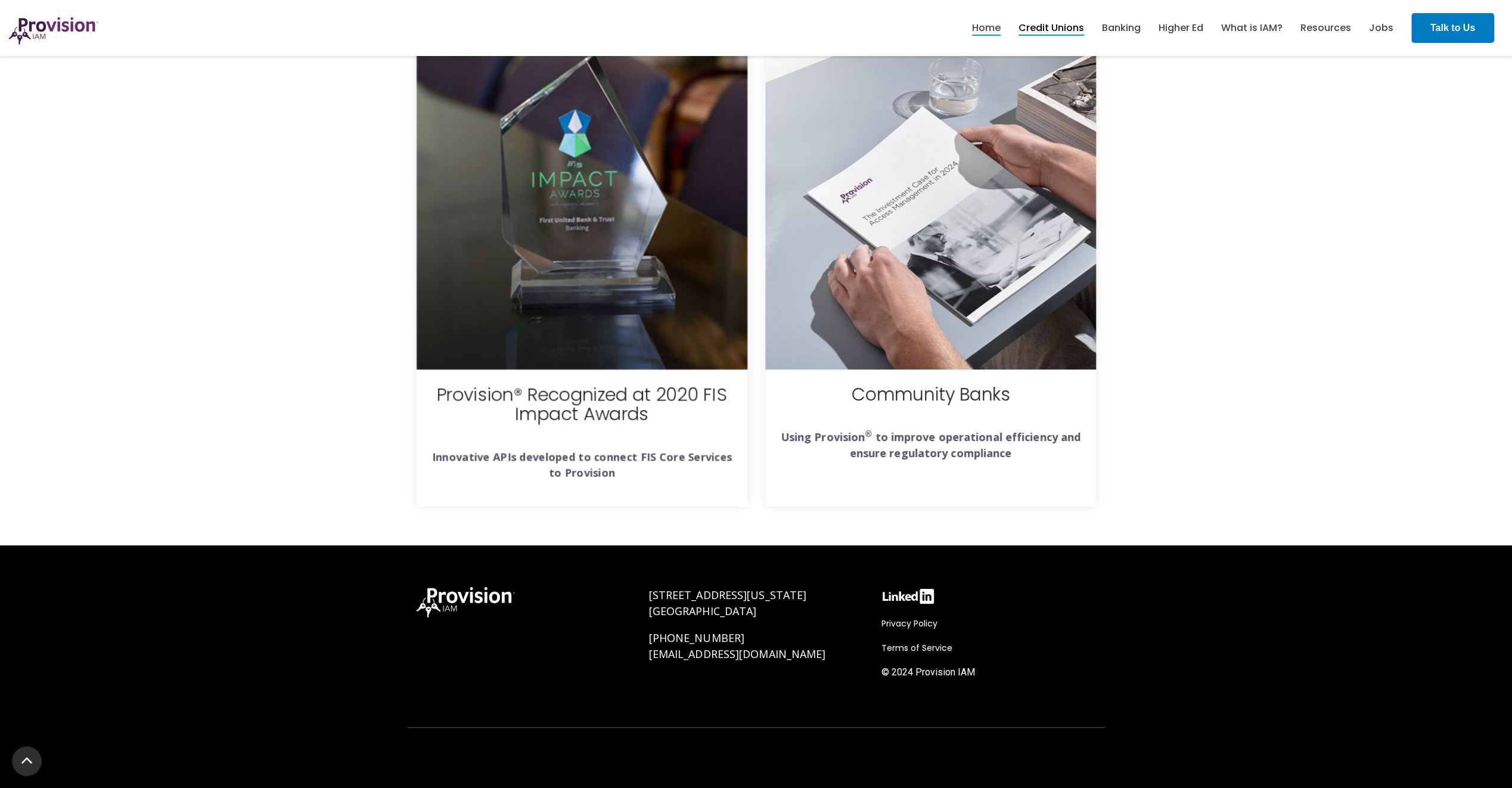
click at [1059, 29] on link "Credit Unions" at bounding box center [1051, 28] width 65 height 20
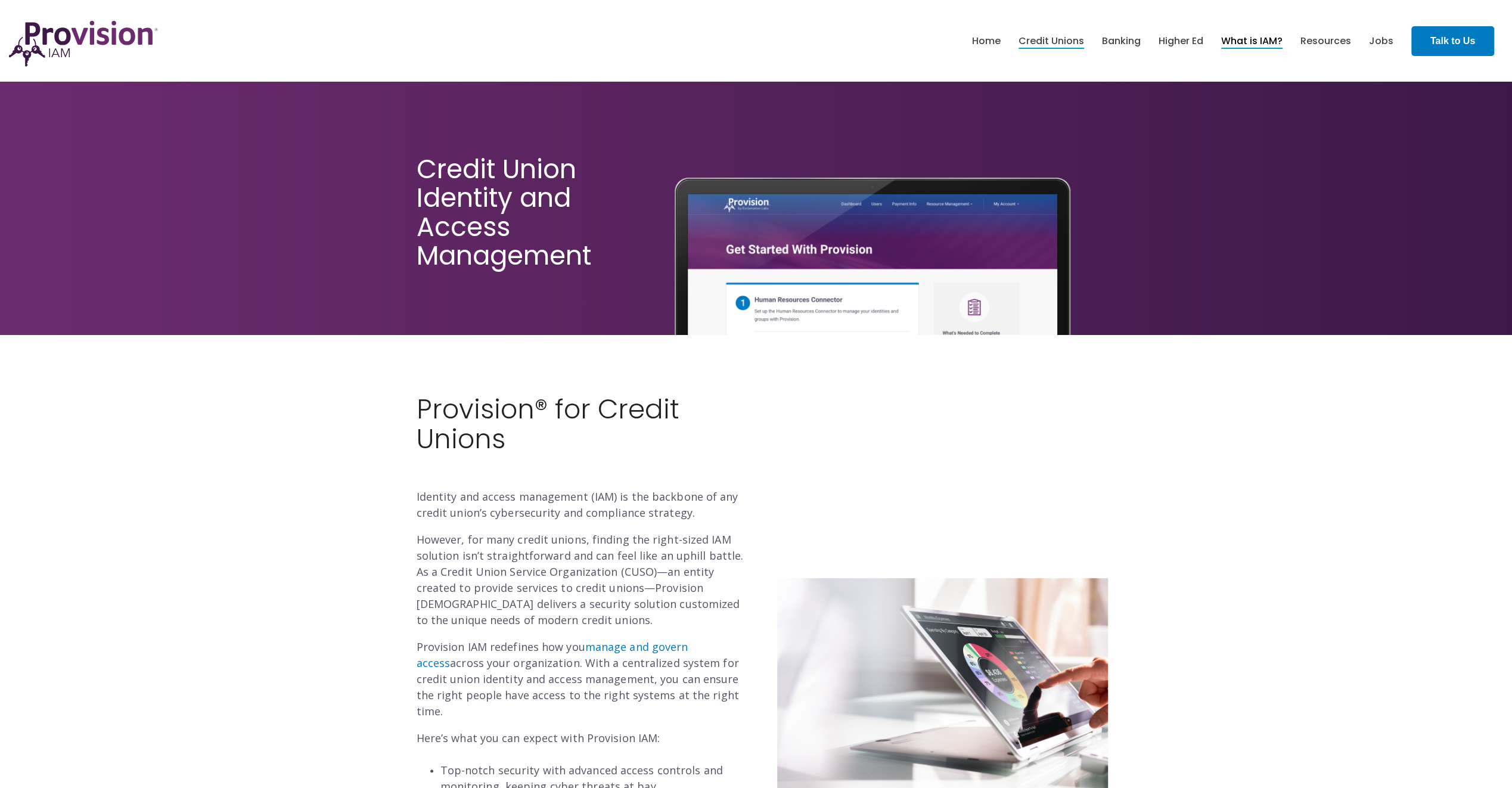
click at [1241, 34] on link "What is IAM?" at bounding box center [1251, 41] width 61 height 20
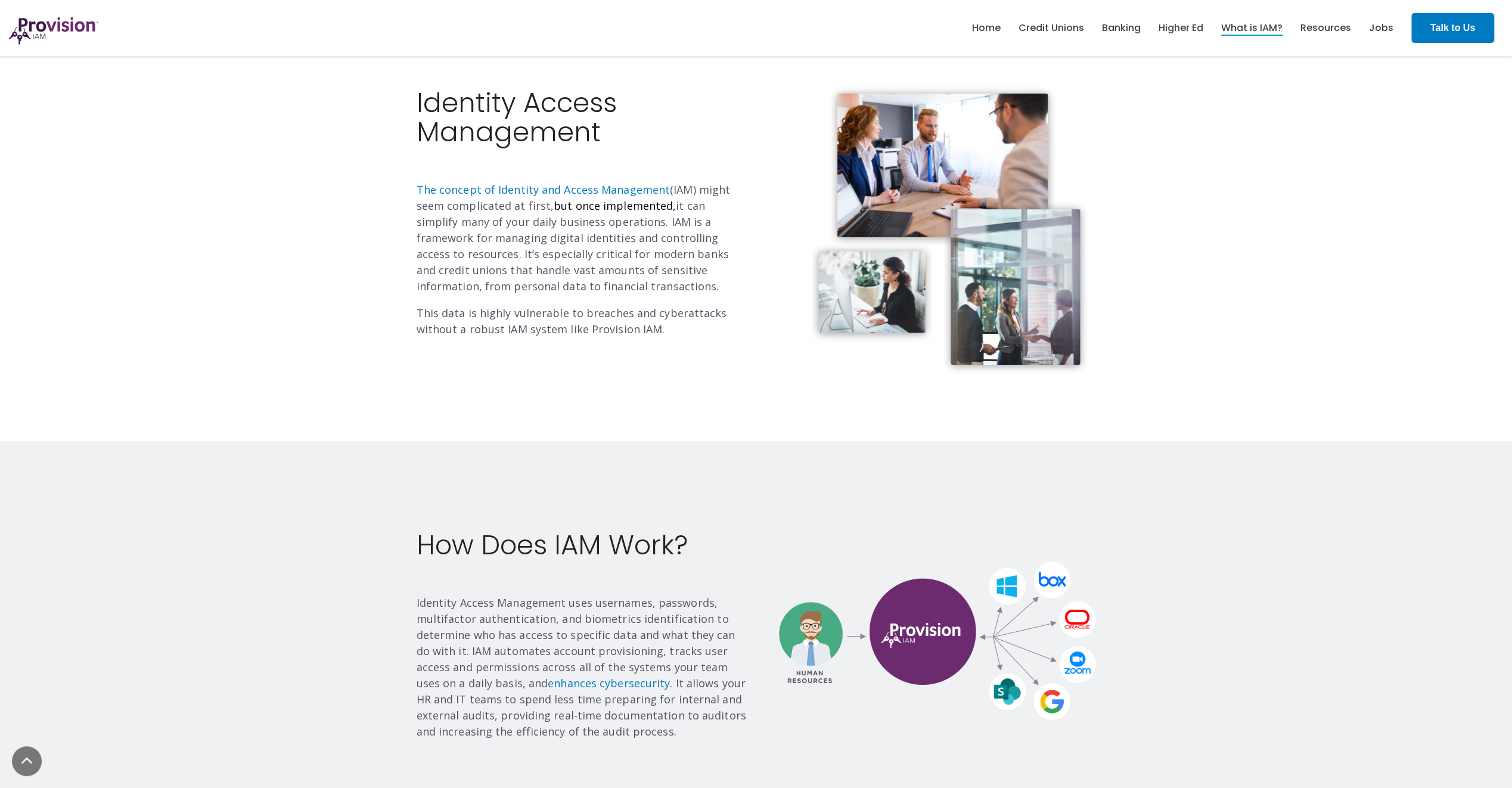
scroll to position [298, 0]
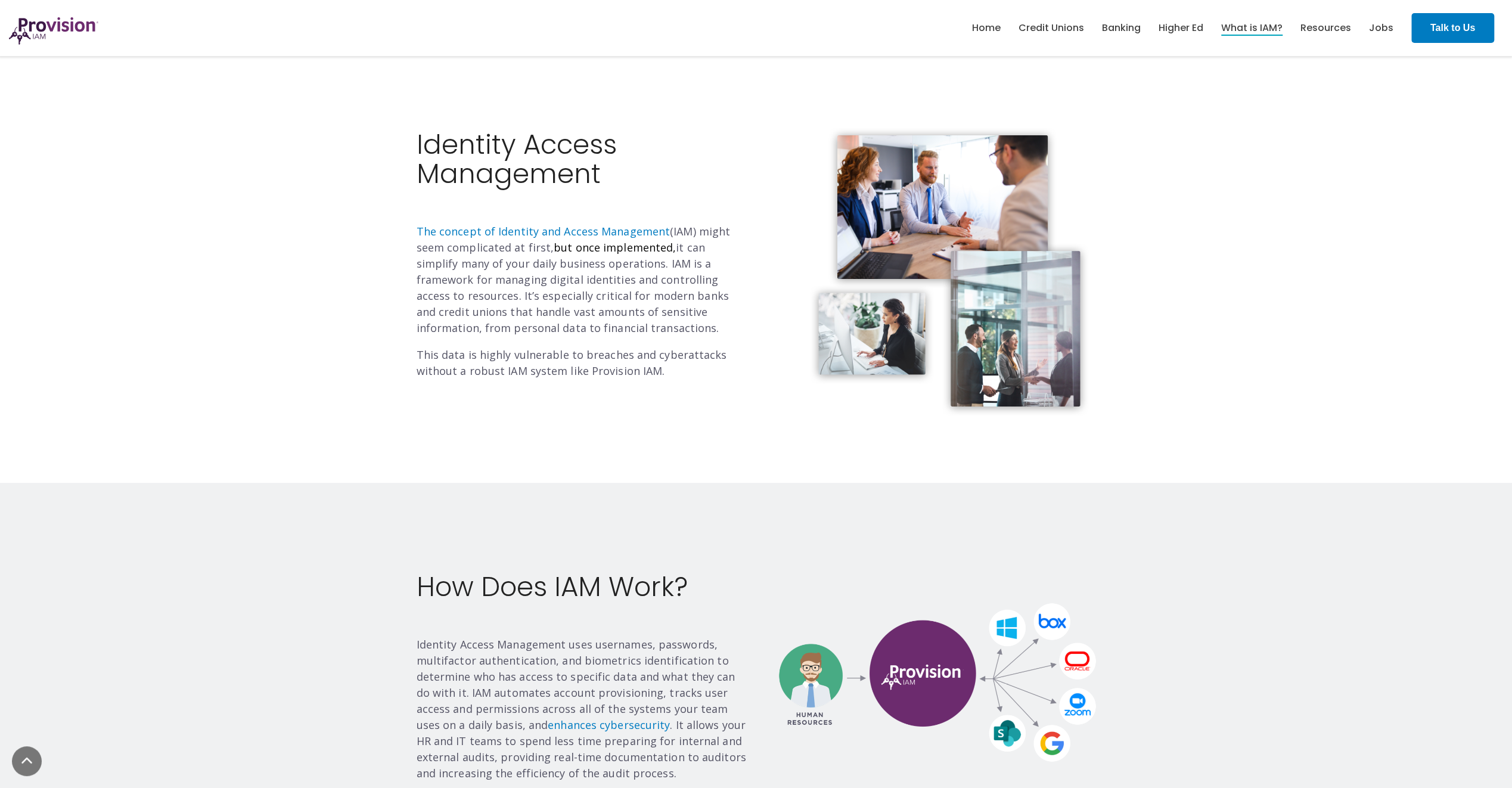
click at [628, 282] on p "The concept of Identity and Access Management (IAM) might seem complicated at f…" at bounding box center [582, 280] width 330 height 113
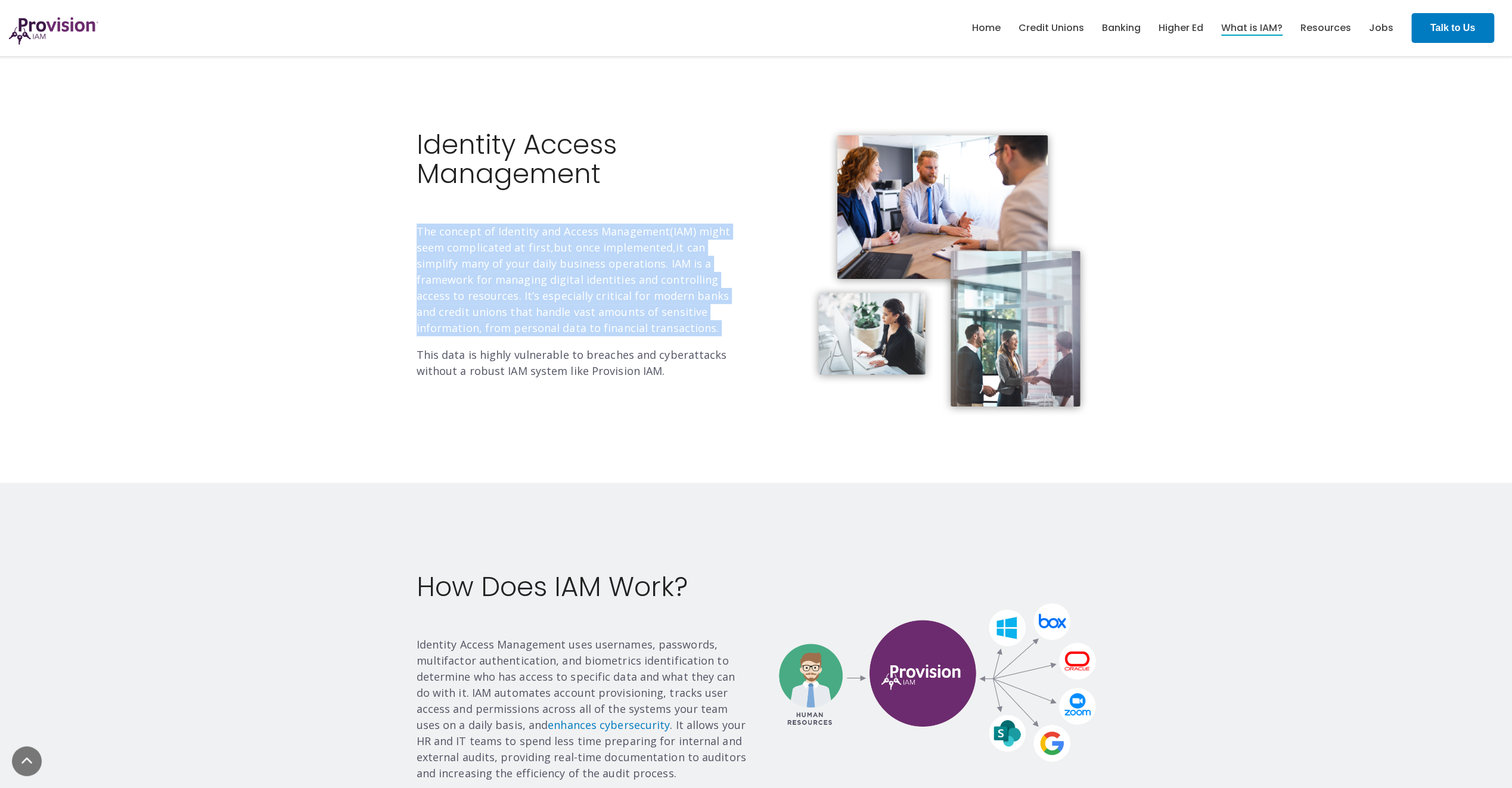
click at [628, 282] on p "The concept of Identity and Access Management (IAM) might seem complicated at f…" at bounding box center [582, 280] width 330 height 113
drag, startPoint x: 628, startPoint y: 282, endPoint x: 618, endPoint y: 333, distance: 52.0
click at [618, 333] on p "The concept of Identity and Access Management (IAM) might seem complicated at f…" at bounding box center [582, 280] width 330 height 113
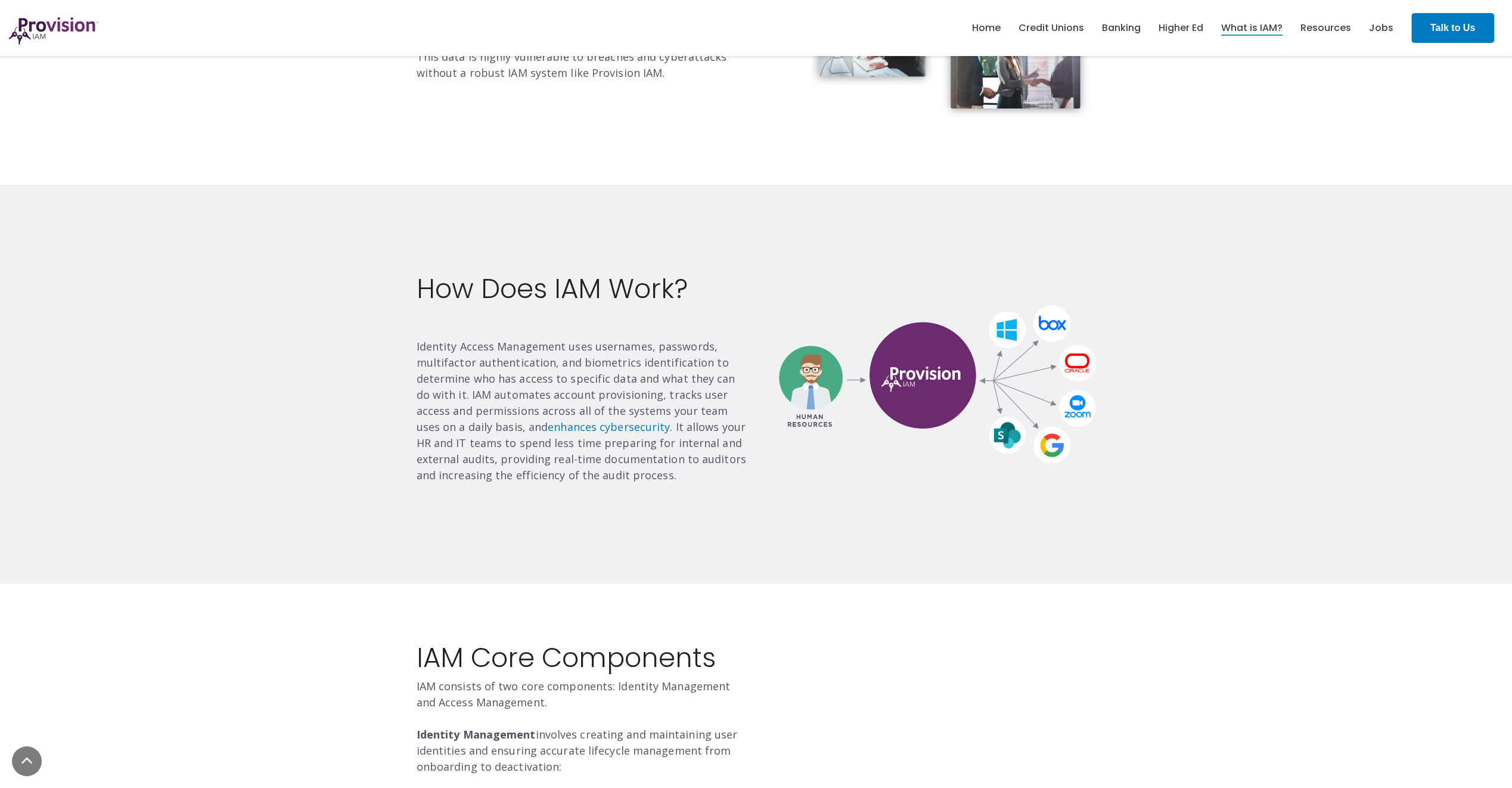
click at [503, 379] on p "Identity Access Management uses usernames, passwords, multifactor authenticatio…" at bounding box center [582, 411] width 330 height 145
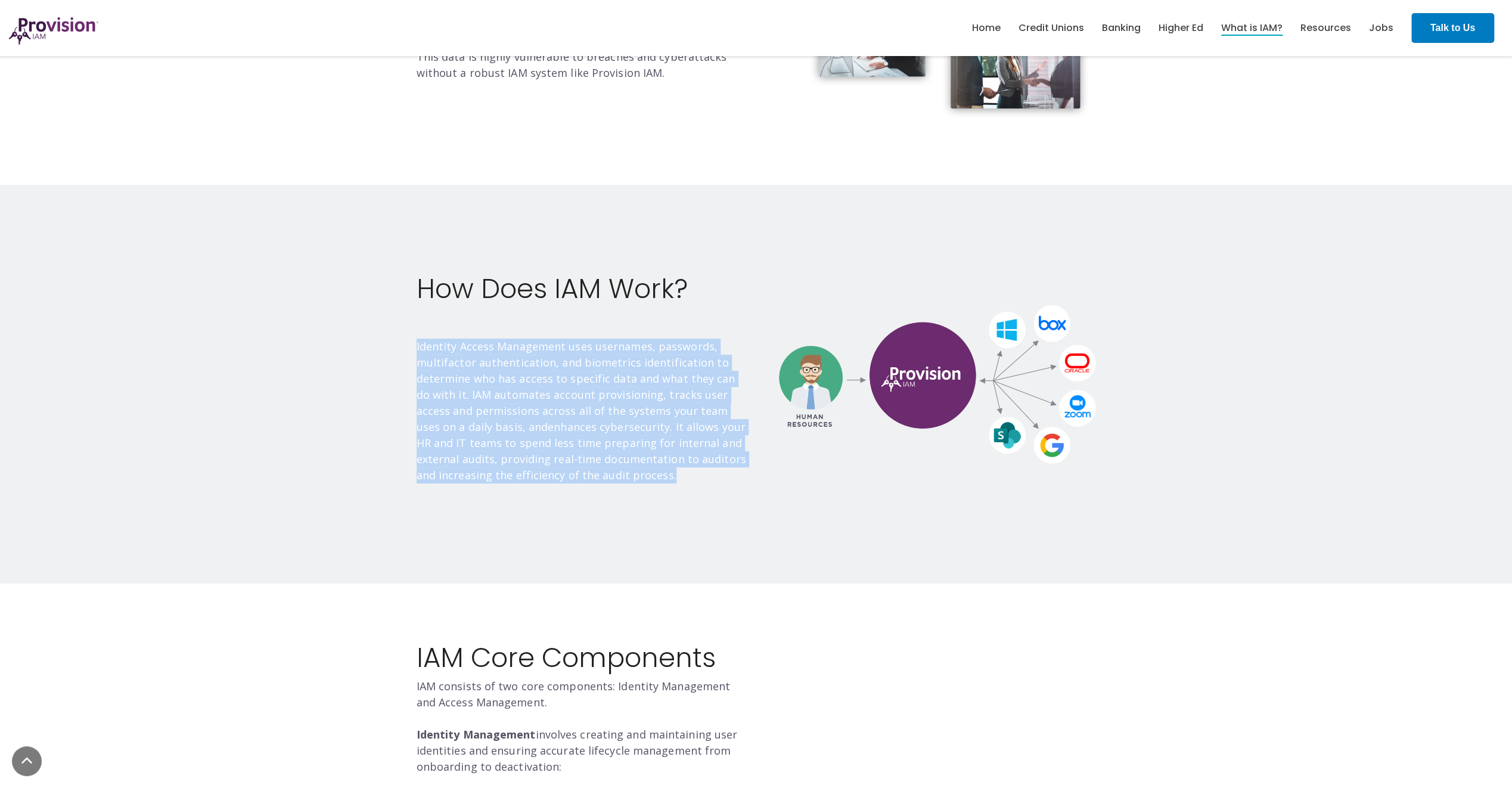
click at [503, 379] on p "Identity Access Management uses usernames, passwords, multifactor authenticatio…" at bounding box center [582, 411] width 330 height 145
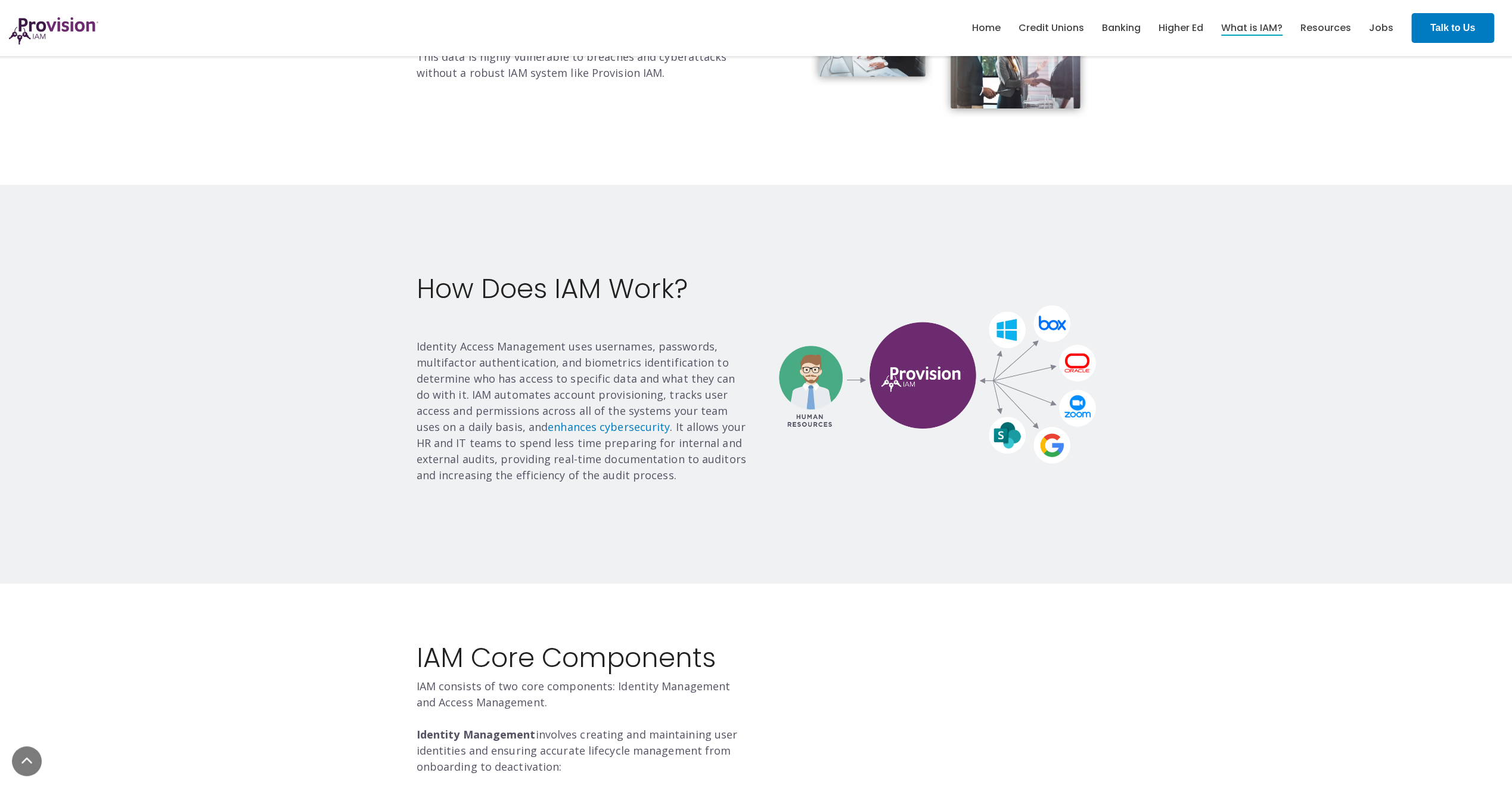
click at [370, 359] on div "How Does IAM Work? Identity Access Management uses usernames, passwords, multif…" at bounding box center [756, 384] width 1512 height 399
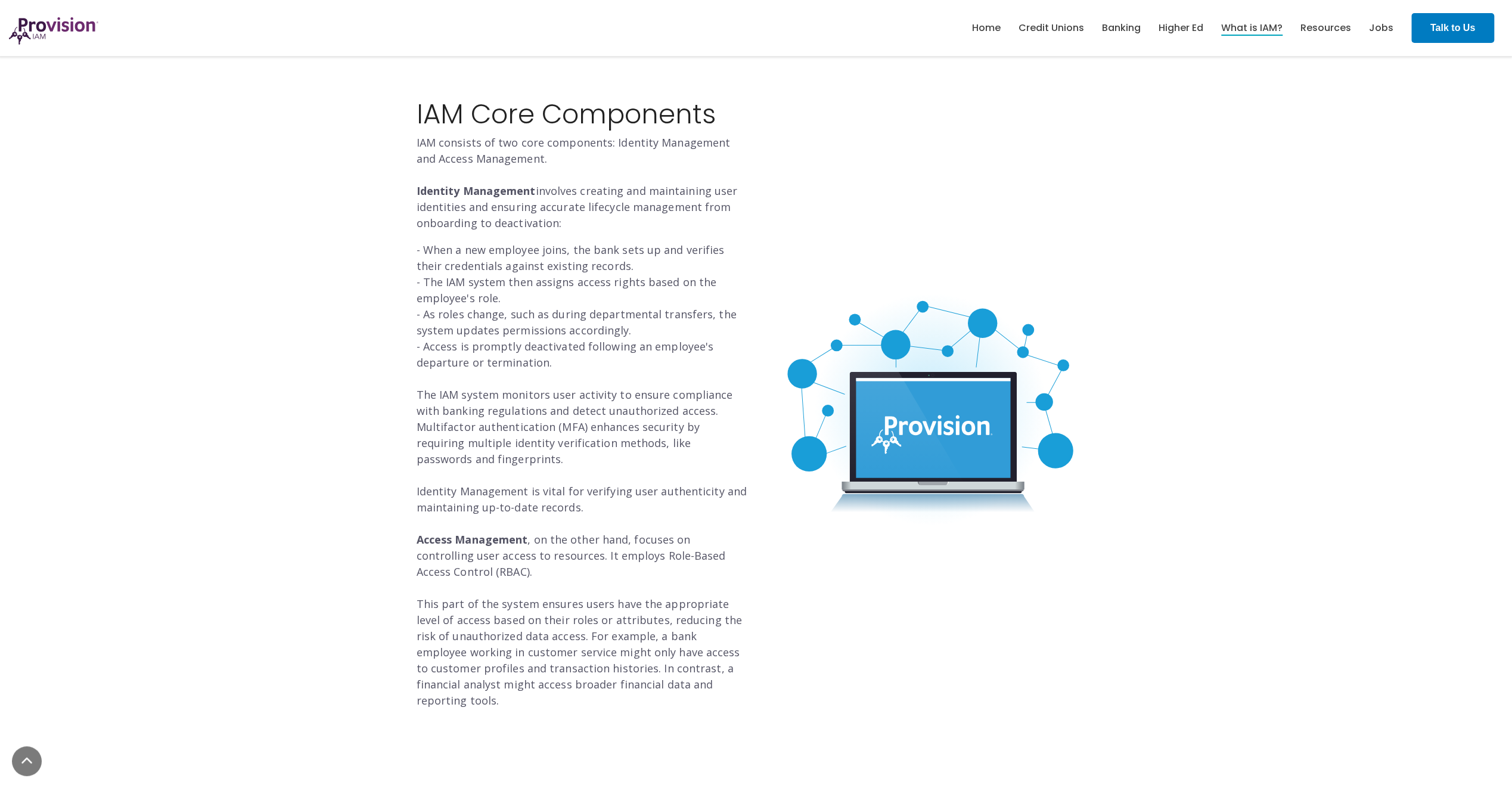
scroll to position [1073, 0]
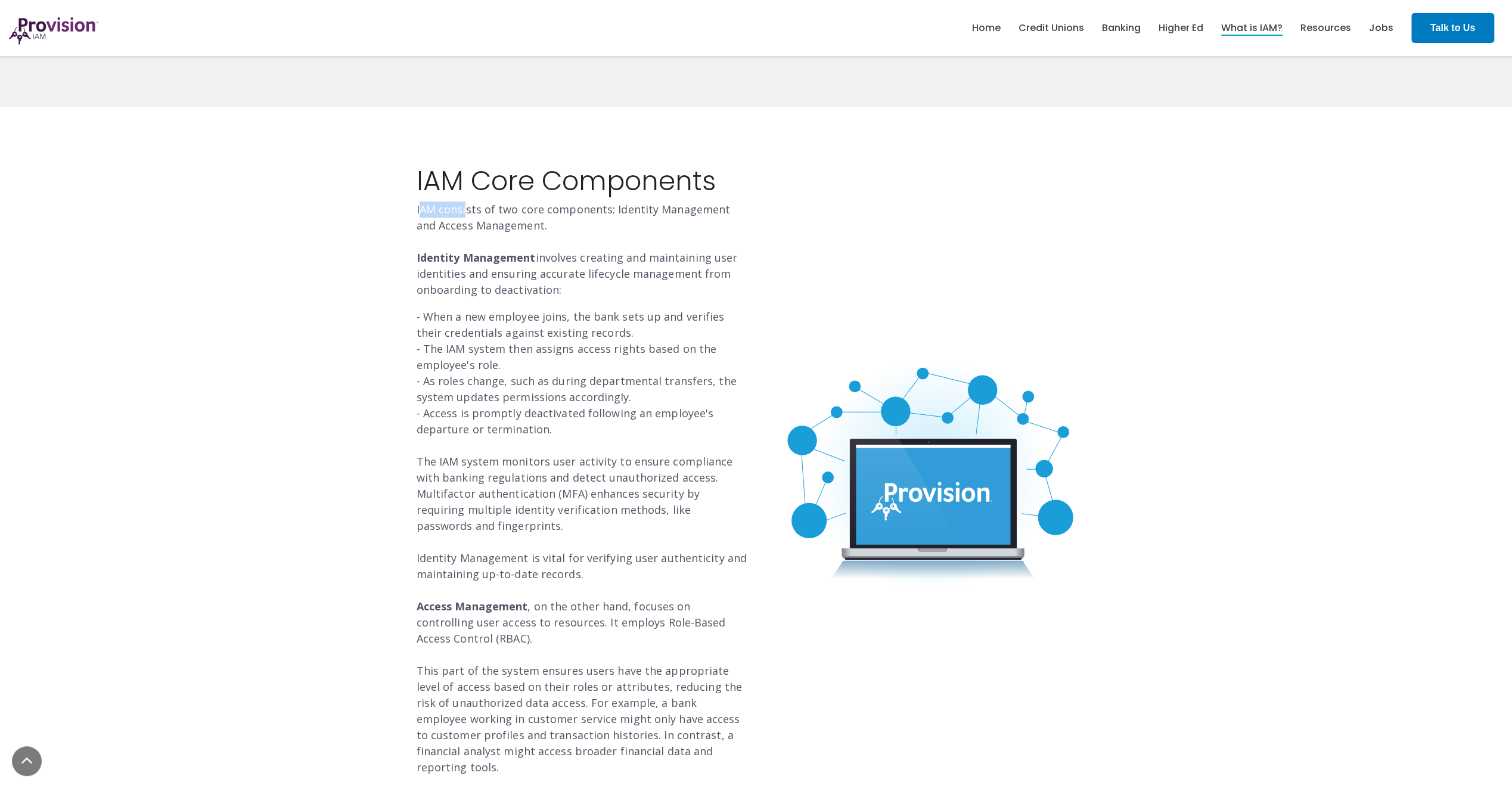
drag, startPoint x: 418, startPoint y: 207, endPoint x: 468, endPoint y: 209, distance: 50.0
click at [468, 209] on p "IAM consists of two core components: Identity Management and Access Management.…" at bounding box center [582, 250] width 330 height 96
drag, startPoint x: 468, startPoint y: 209, endPoint x: 406, endPoint y: 239, distance: 68.9
click at [406, 238] on div "IAM Core Components IAM consists of two core components: Identity Management an…" at bounding box center [756, 476] width 715 height 620
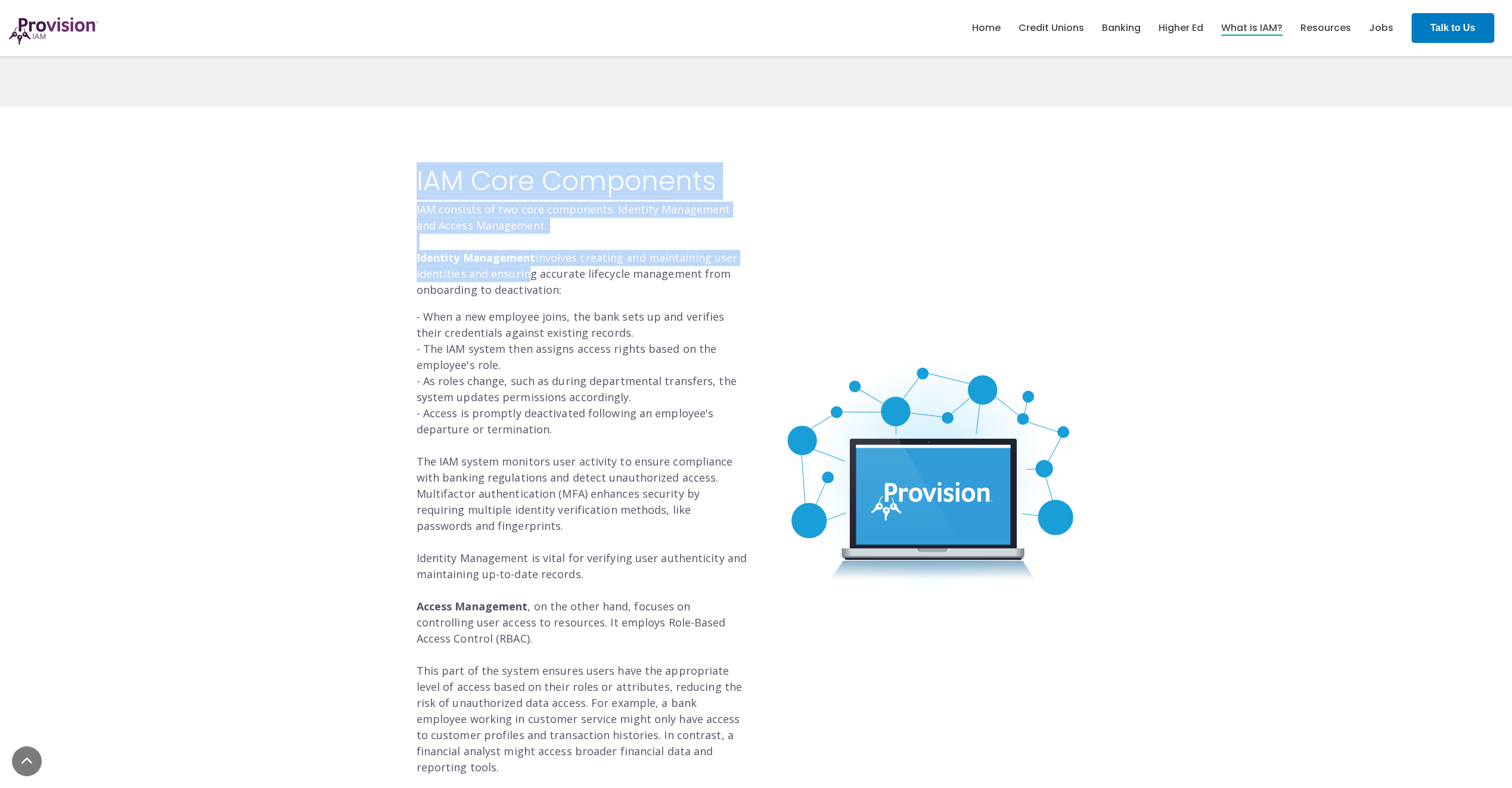
drag, startPoint x: 430, startPoint y: 254, endPoint x: 519, endPoint y: 277, distance: 91.9
click at [519, 277] on div "IAM Core Components IAM consists of two core components: Identity Management an…" at bounding box center [756, 476] width 715 height 620
drag, startPoint x: 519, startPoint y: 277, endPoint x: 461, endPoint y: 277, distance: 58.0
click at [461, 277] on p "IAM consists of two core components: Identity Management and Access Management.…" at bounding box center [582, 250] width 330 height 96
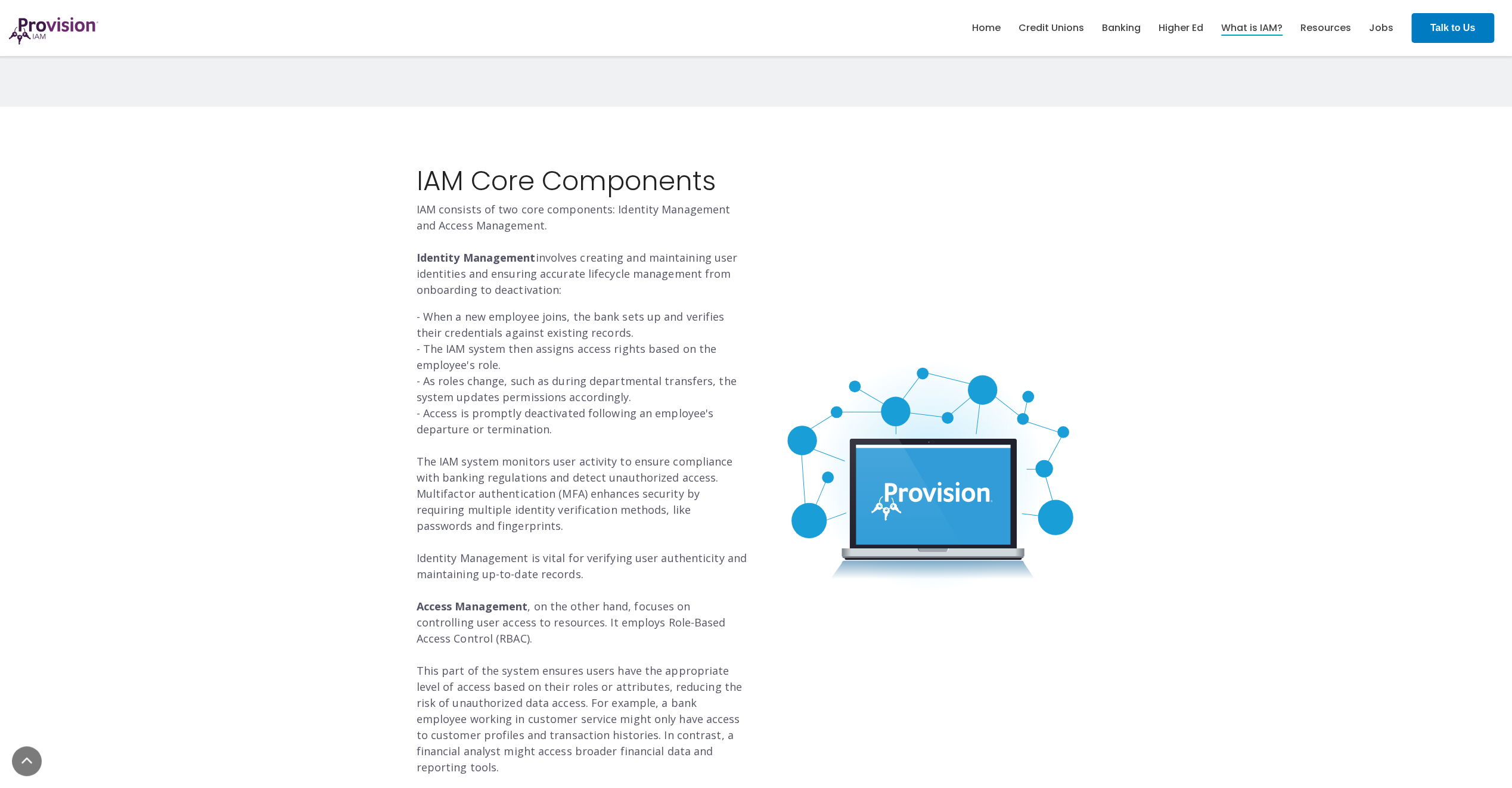
drag, startPoint x: 420, startPoint y: 323, endPoint x: 414, endPoint y: 318, distance: 7.8
click at [420, 322] on p "- When a new employee joins, the bank sets up and verifies their credentials ag…" at bounding box center [582, 542] width 330 height 467
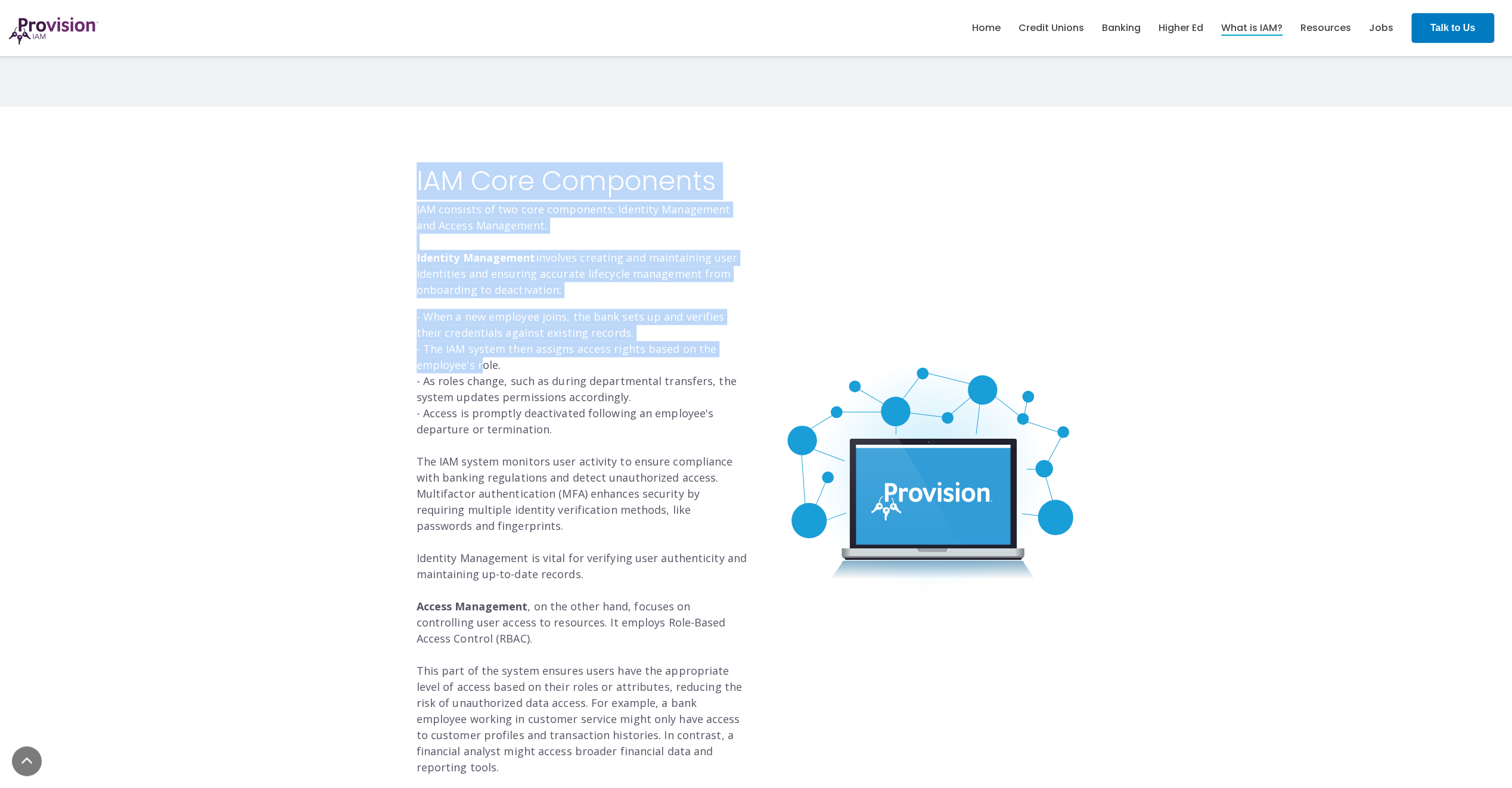
drag, startPoint x: 408, startPoint y: 314, endPoint x: 483, endPoint y: 360, distance: 88.0
click at [483, 360] on div "IAM Core Components IAM consists of two core components: Identity Management an…" at bounding box center [582, 476] width 348 height 620
drag, startPoint x: 483, startPoint y: 360, endPoint x: 440, endPoint y: 375, distance: 45.5
click at [452, 372] on p "- When a new employee joins, the bank sets up and verifies their credentials ag…" at bounding box center [582, 542] width 330 height 467
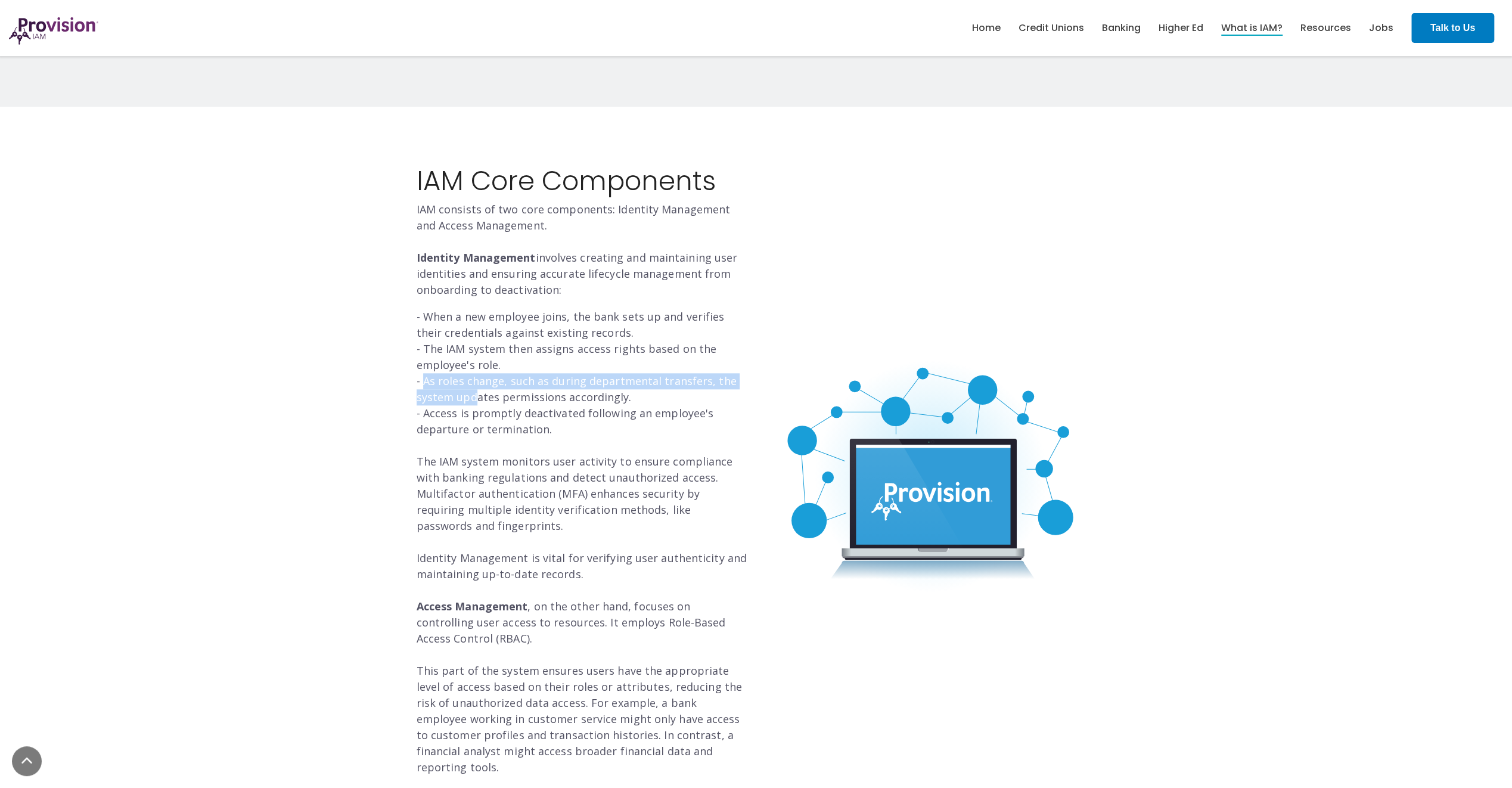
drag, startPoint x: 423, startPoint y: 378, endPoint x: 473, endPoint y: 393, distance: 52.2
click at [473, 393] on p "- When a new employee joins, the bank sets up and verifies their credentials ag…" at bounding box center [582, 542] width 330 height 467
drag, startPoint x: 473, startPoint y: 393, endPoint x: 460, endPoint y: 431, distance: 40.2
click at [450, 394] on p "- When a new employee joins, the bank sets up and verifies their credentials ag…" at bounding box center [582, 542] width 330 height 467
drag, startPoint x: 455, startPoint y: 434, endPoint x: 487, endPoint y: 473, distance: 50.4
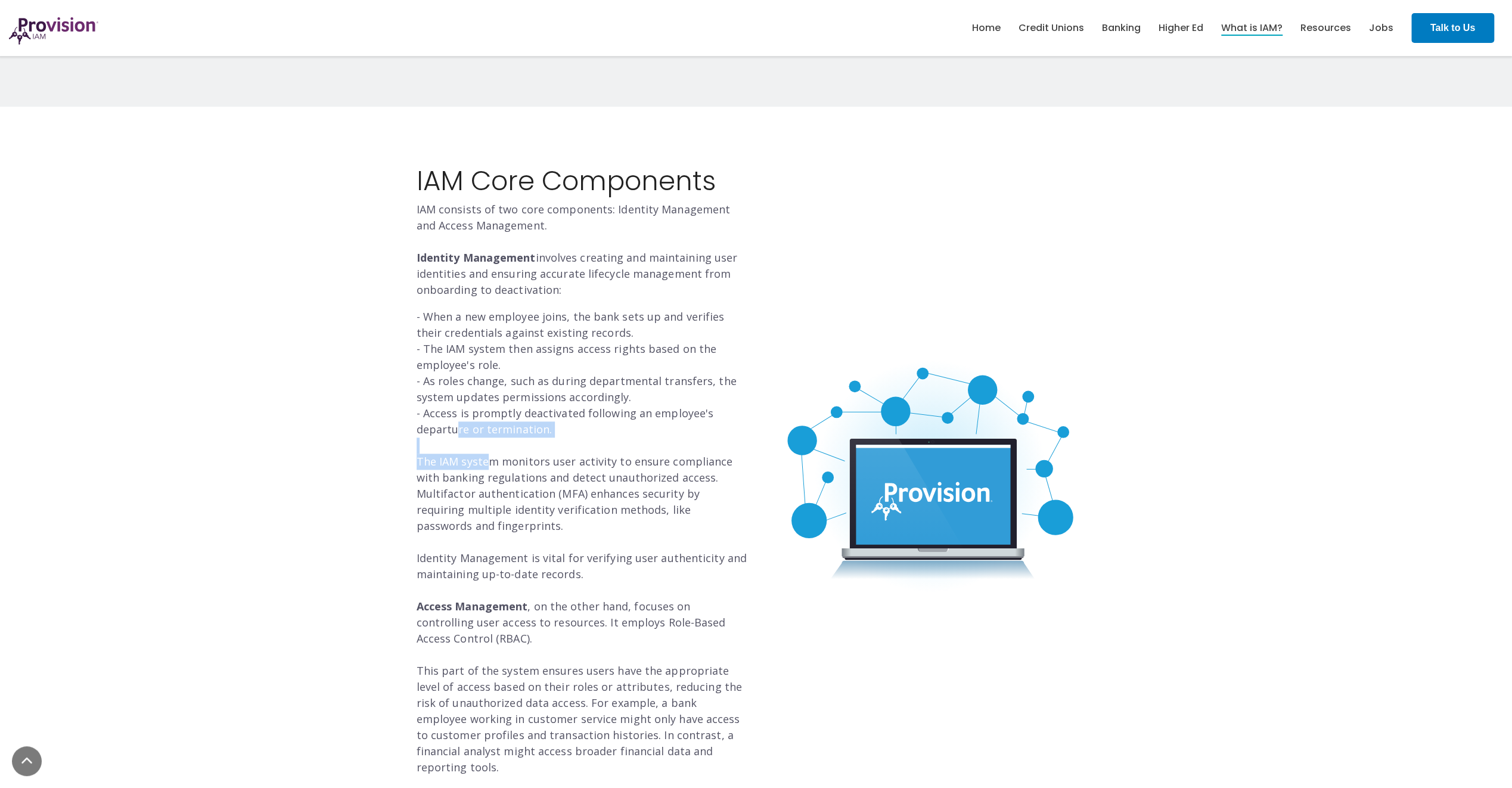
click at [487, 473] on p "- When a new employee joins, the bank sets up and verifies their credentials ag…" at bounding box center [582, 542] width 330 height 467
drag, startPoint x: 487, startPoint y: 473, endPoint x: 428, endPoint y: 472, distance: 59.0
click at [428, 472] on p "- When a new employee joins, the bank sets up and verifies their credentials ag…" at bounding box center [582, 542] width 330 height 467
click at [418, 460] on p "- When a new employee joins, the bank sets up and verifies their credentials ag…" at bounding box center [582, 542] width 330 height 467
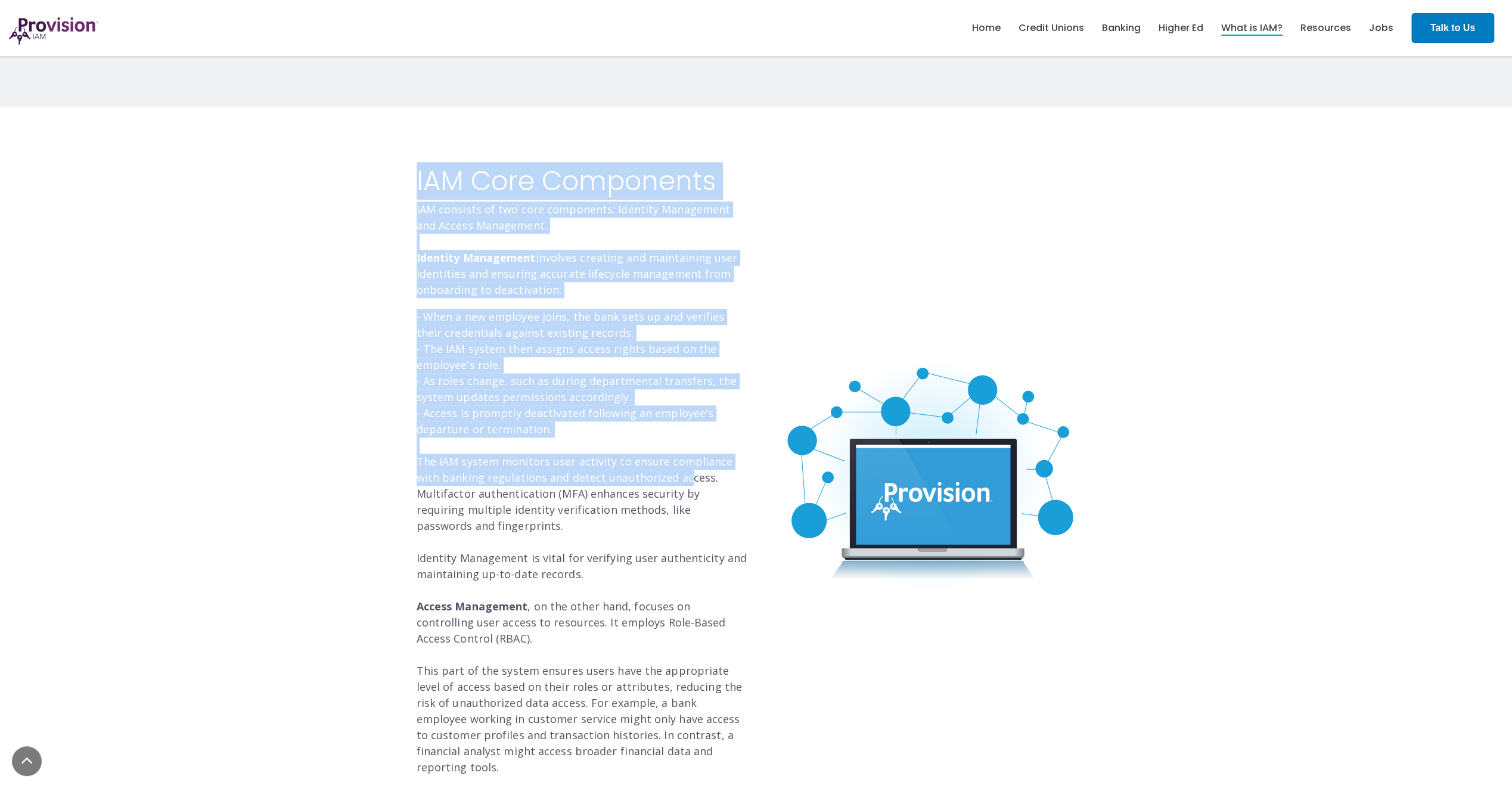
drag, startPoint x: 402, startPoint y: 462, endPoint x: 657, endPoint y: 480, distance: 255.6
click at [657, 480] on div "IAM Core Components IAM consists of two core components: Identity Management an…" at bounding box center [756, 476] width 715 height 620
drag, startPoint x: 657, startPoint y: 480, endPoint x: 667, endPoint y: 481, distance: 10.0
click at [655, 480] on p "- When a new employee joins, the bank sets up and verifies their credentials ag…" at bounding box center [582, 542] width 330 height 467
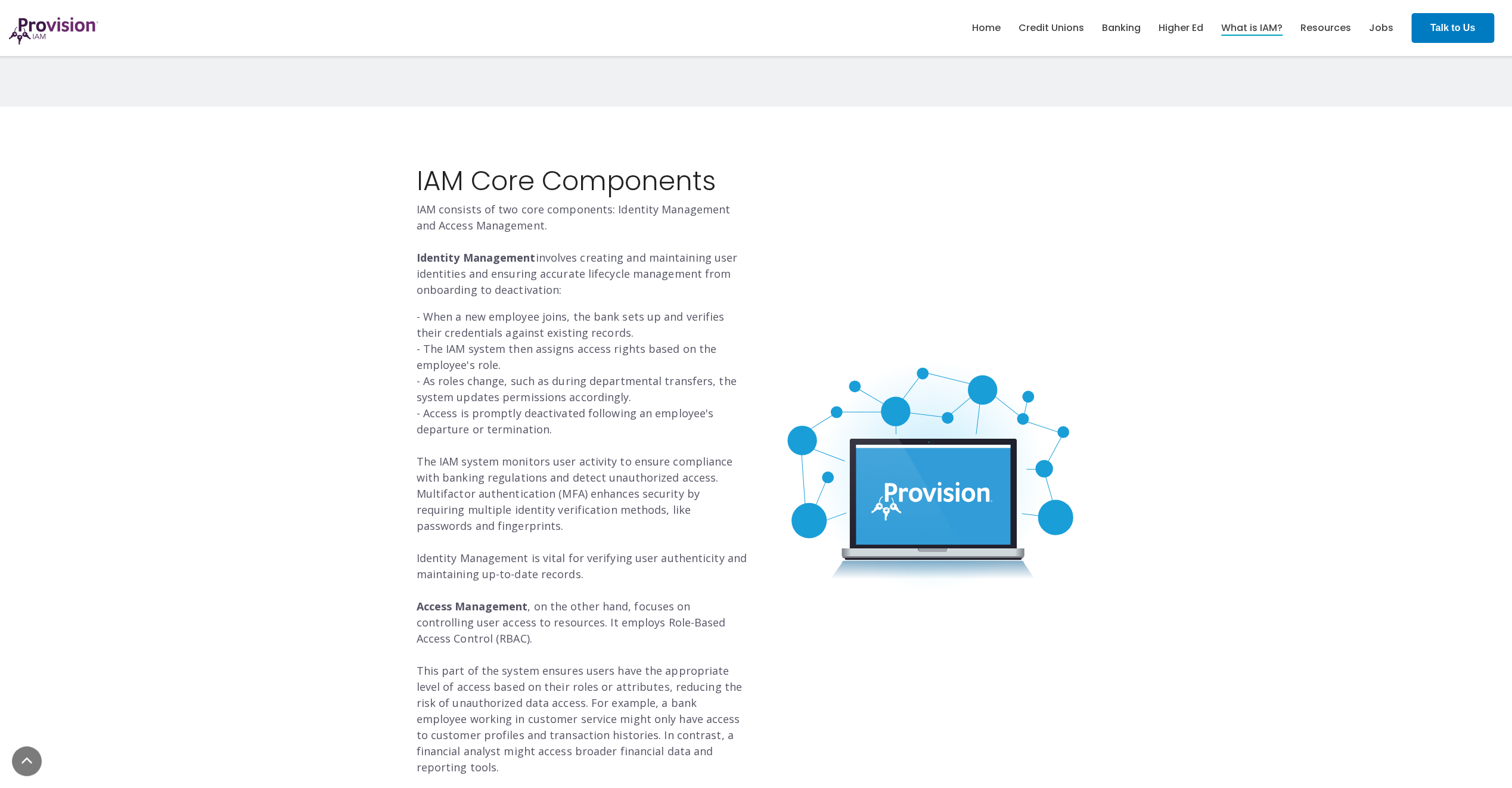
click at [706, 488] on p "- When a new employee joins, the bank sets up and verifies their credentials ag…" at bounding box center [582, 542] width 330 height 467
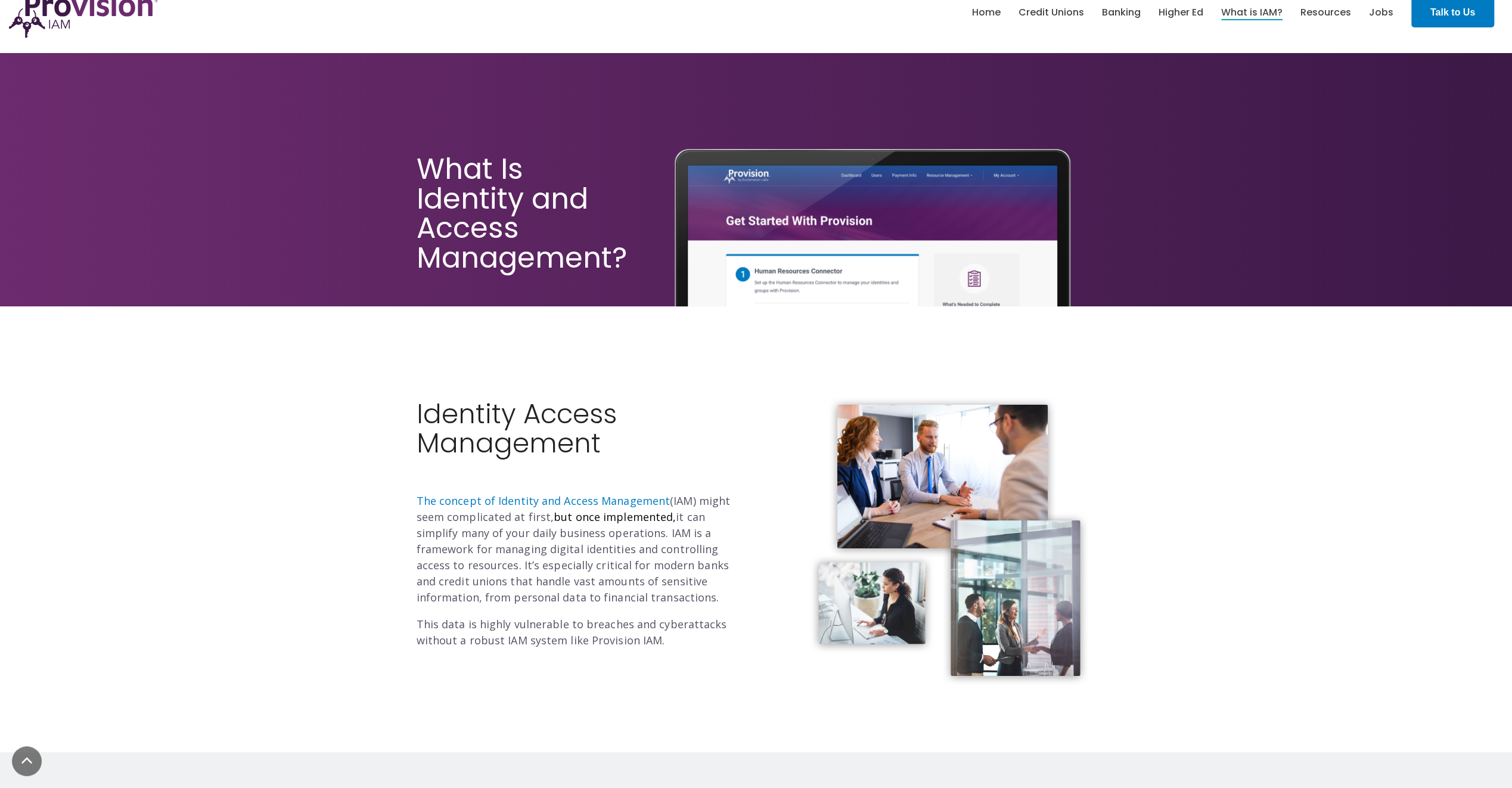
scroll to position [0, 0]
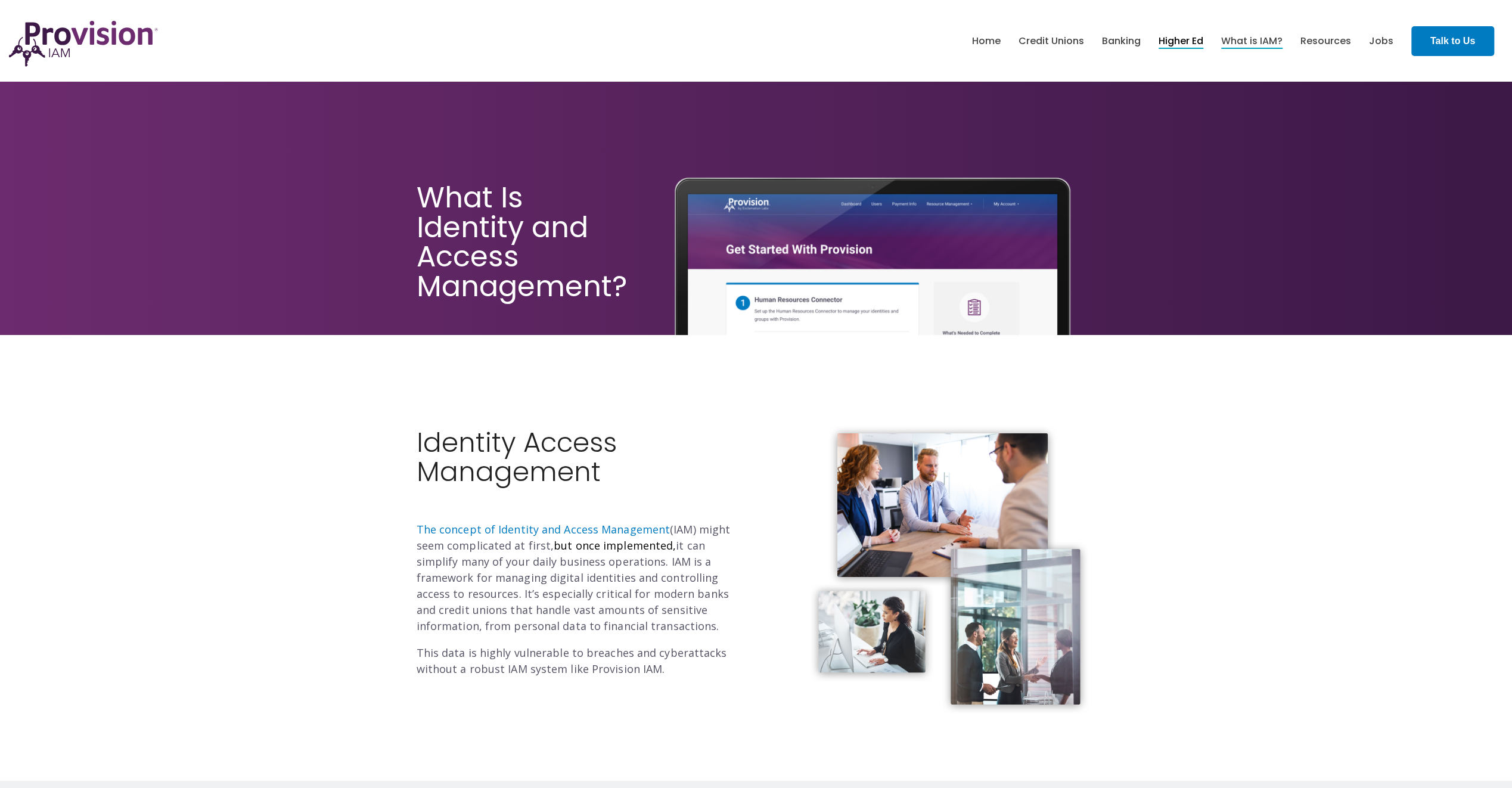
click at [1186, 44] on link "Higher Ed" at bounding box center [1180, 41] width 45 height 20
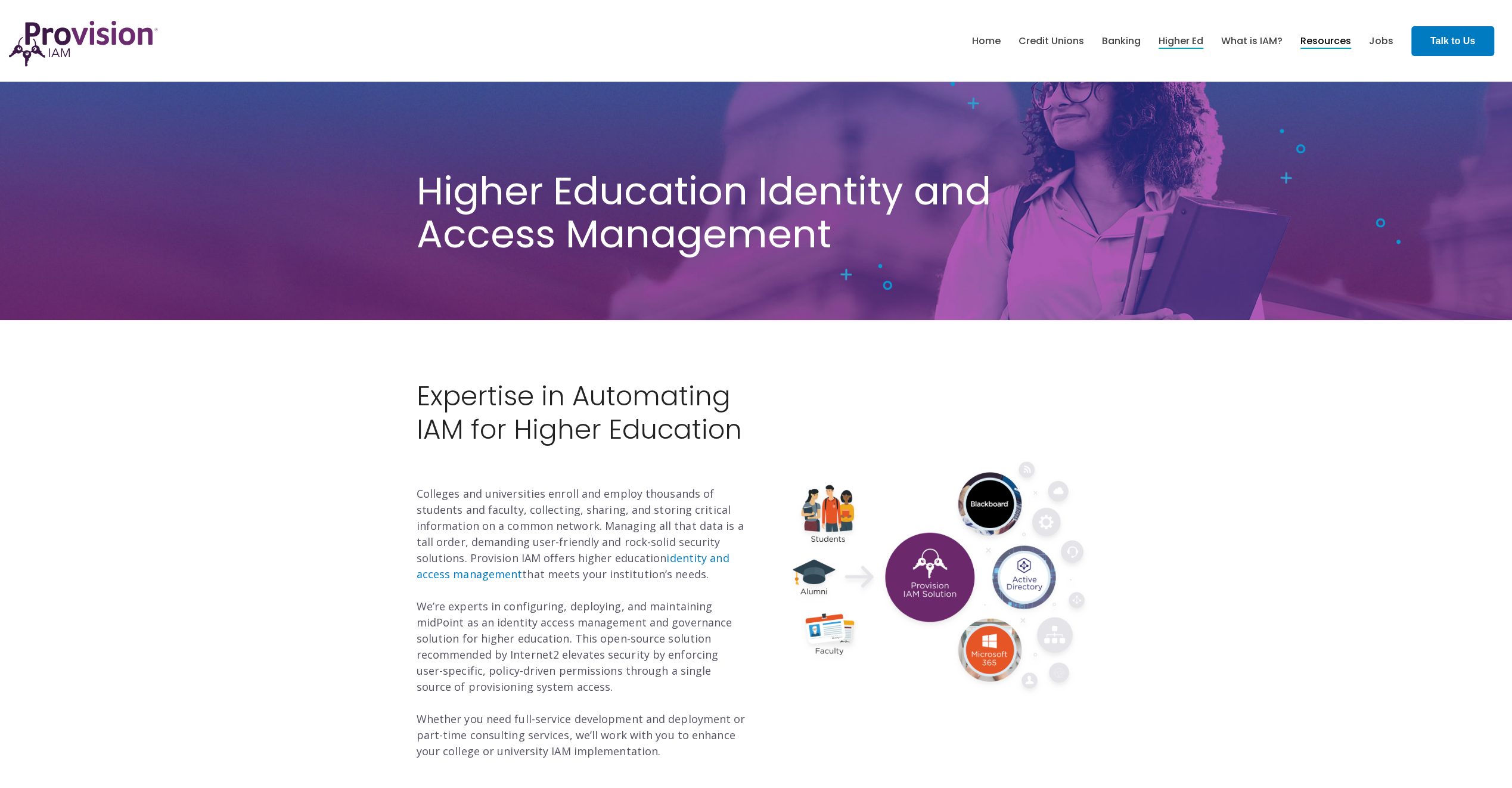
click at [1343, 42] on link "Resources" at bounding box center [1325, 41] width 51 height 20
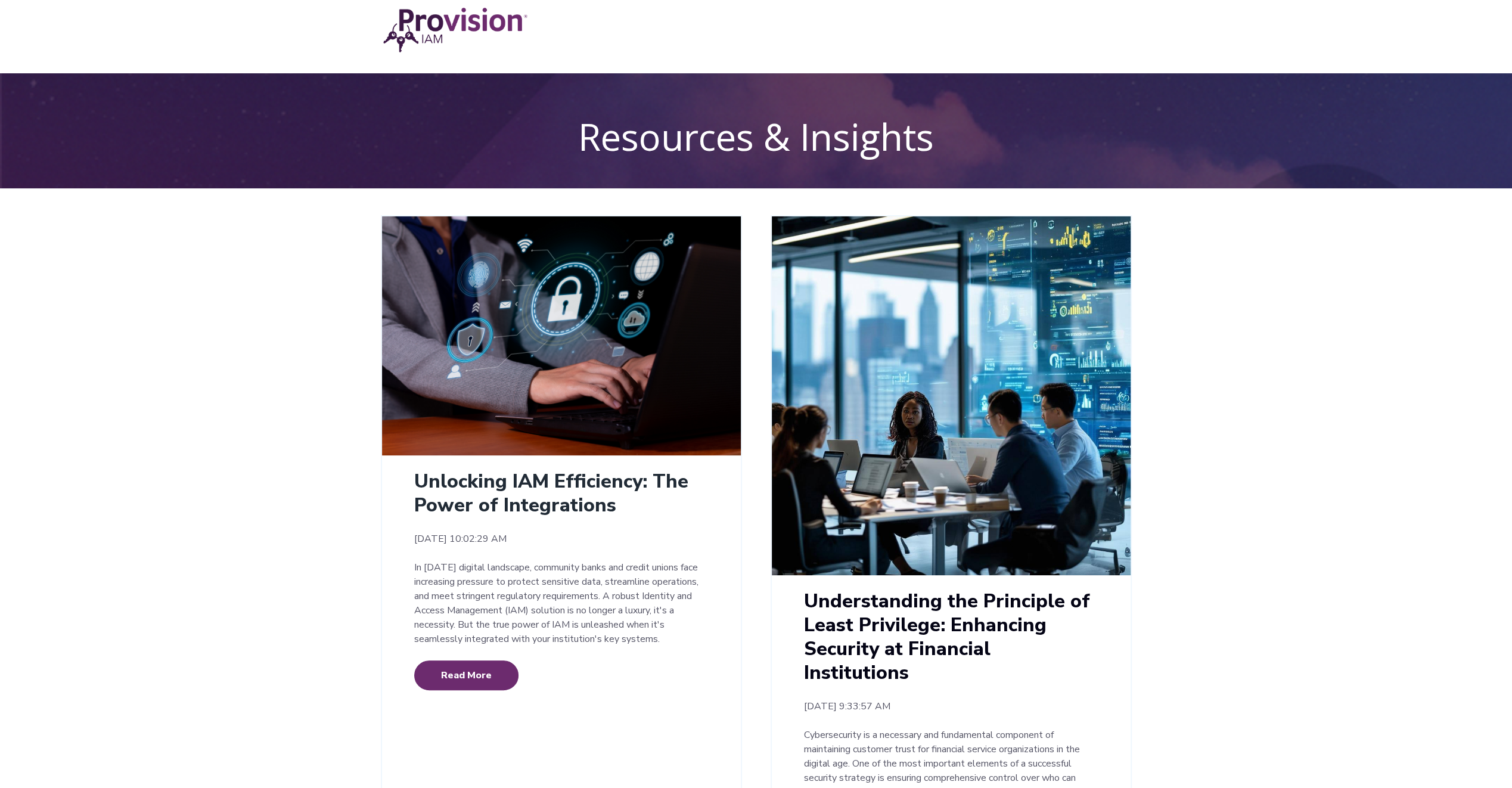
scroll to position [60, 0]
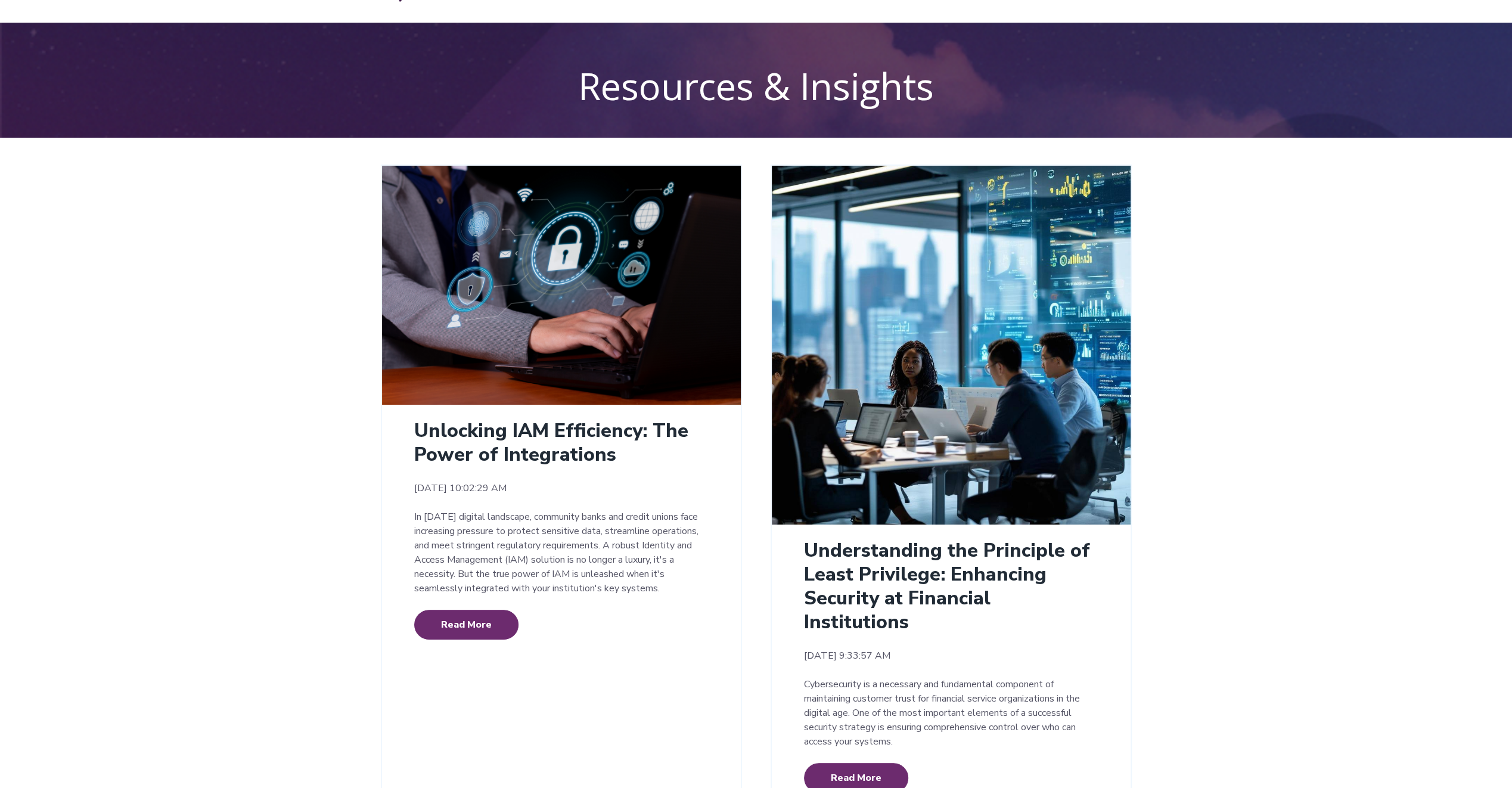
drag, startPoint x: 1130, startPoint y: 610, endPoint x: 799, endPoint y: 549, distance: 336.6
drag, startPoint x: 799, startPoint y: 549, endPoint x: 1446, endPoint y: 535, distance: 647.2
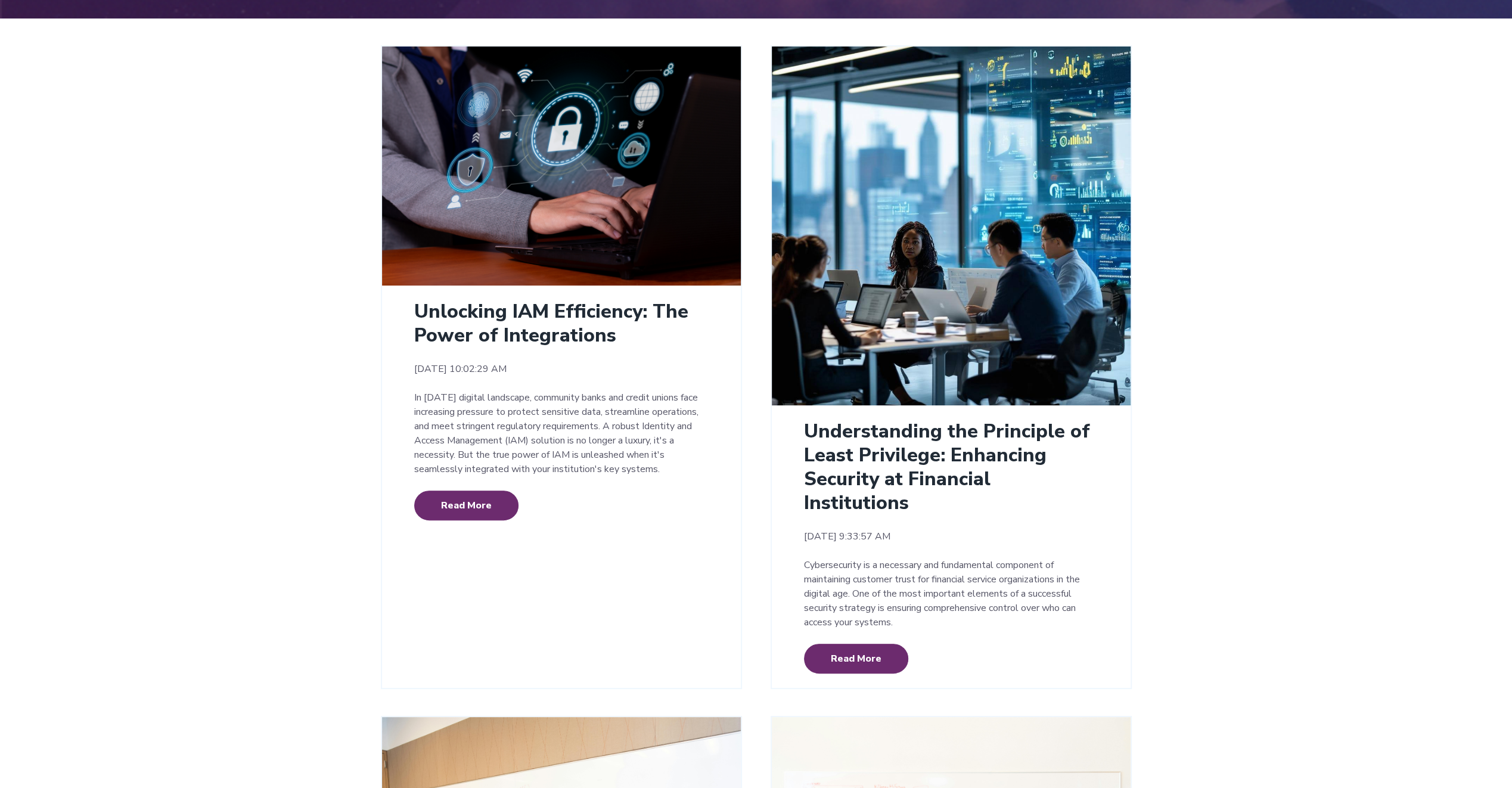
scroll to position [0, 0]
